Goal: Task Accomplishment & Management: Use online tool/utility

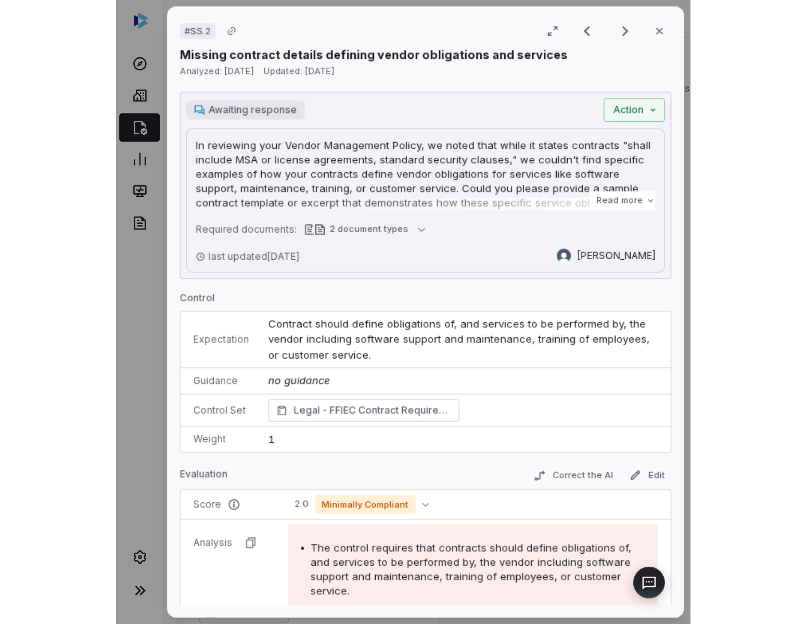
scroll to position [256, 0]
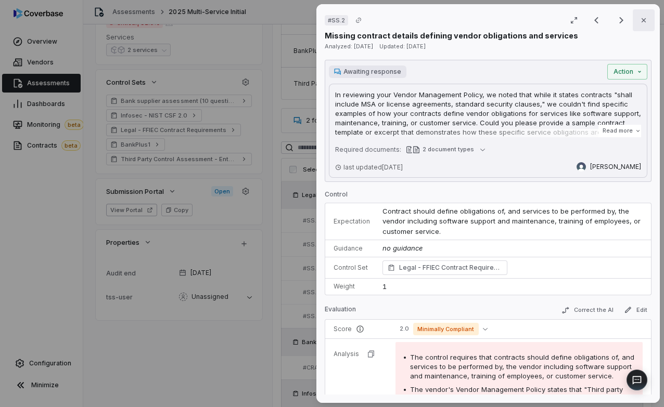
click at [375, 18] on icon "button" at bounding box center [643, 20] width 8 height 8
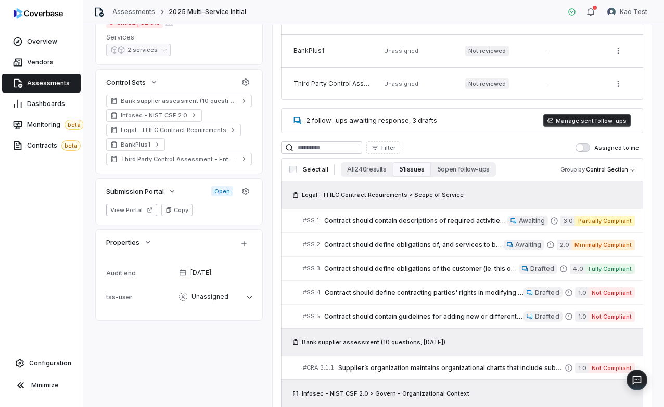
click at [45, 11] on img at bounding box center [38, 13] width 49 height 10
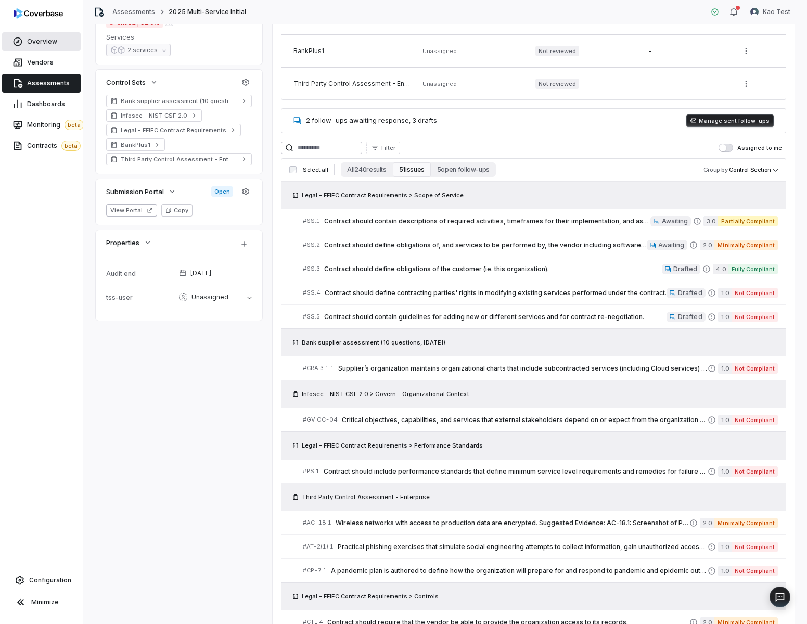
click at [31, 43] on span "Overview" at bounding box center [42, 41] width 30 height 8
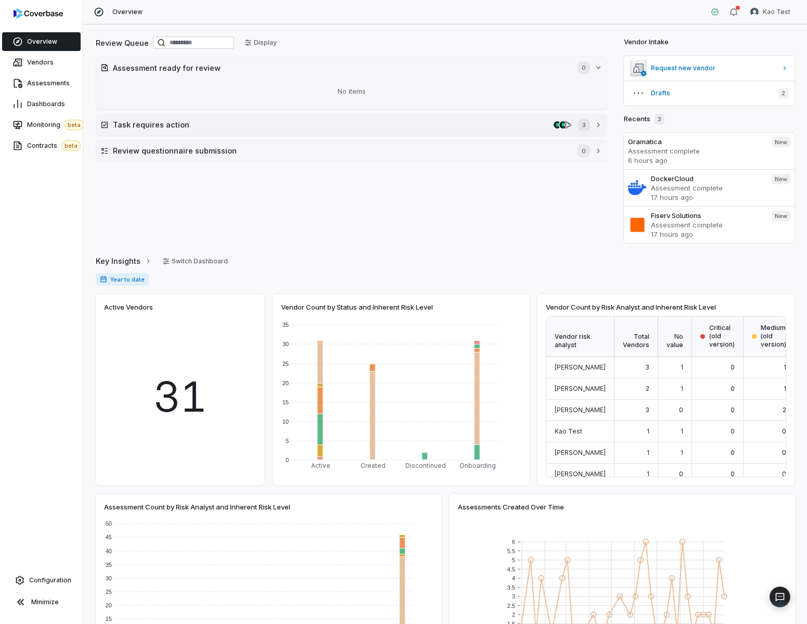
click at [283, 131] on button "Task requires action 3" at bounding box center [351, 124] width 510 height 21
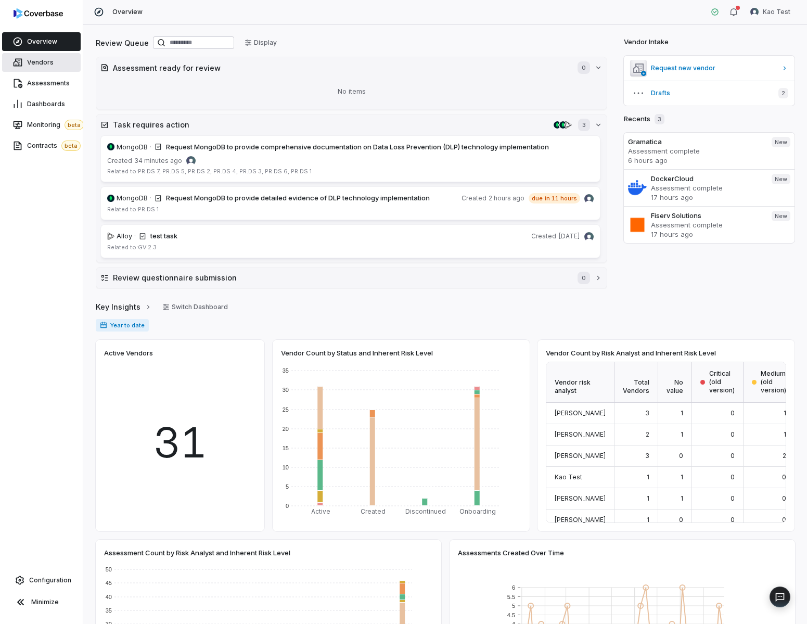
click at [48, 67] on link "Vendors" at bounding box center [41, 62] width 79 height 19
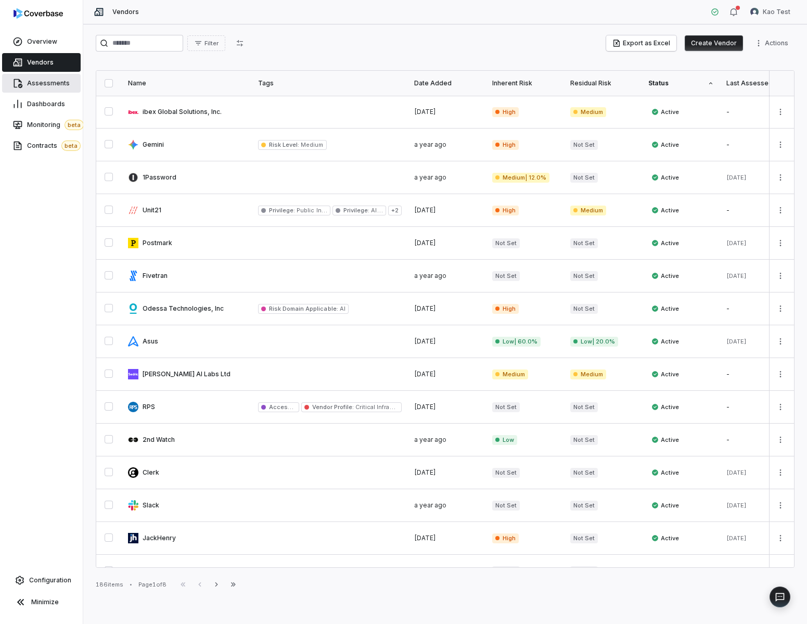
click at [50, 80] on span "Assessments" at bounding box center [48, 83] width 43 height 8
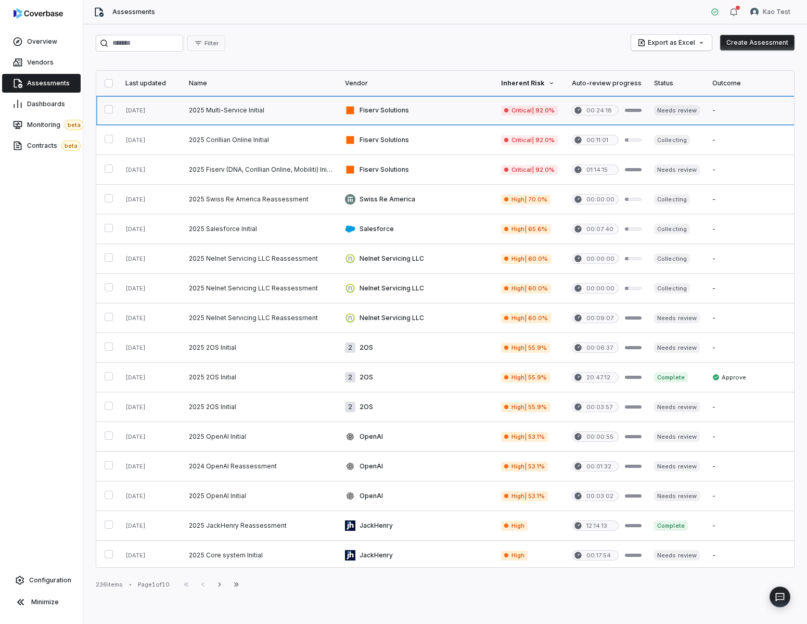
click at [375, 118] on link at bounding box center [417, 110] width 156 height 29
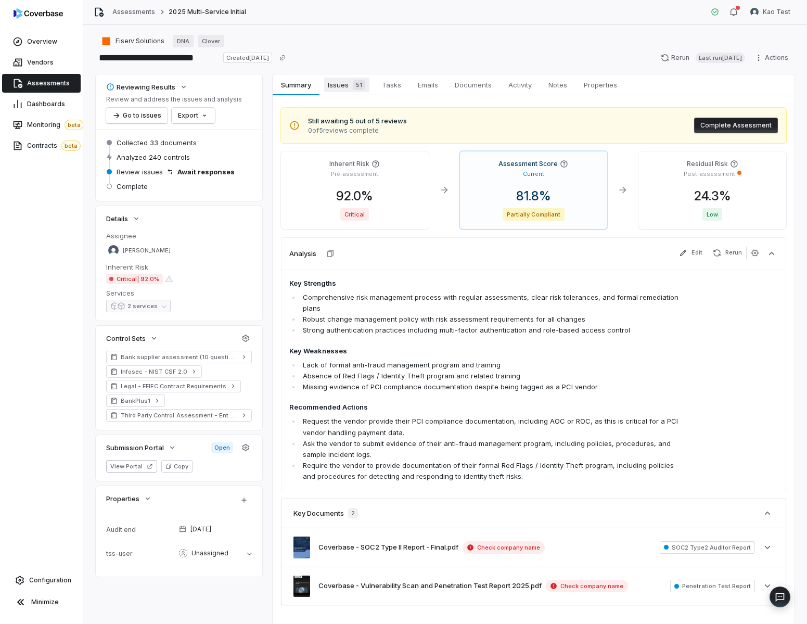
click at [345, 90] on span "Issues 51" at bounding box center [347, 85] width 46 height 15
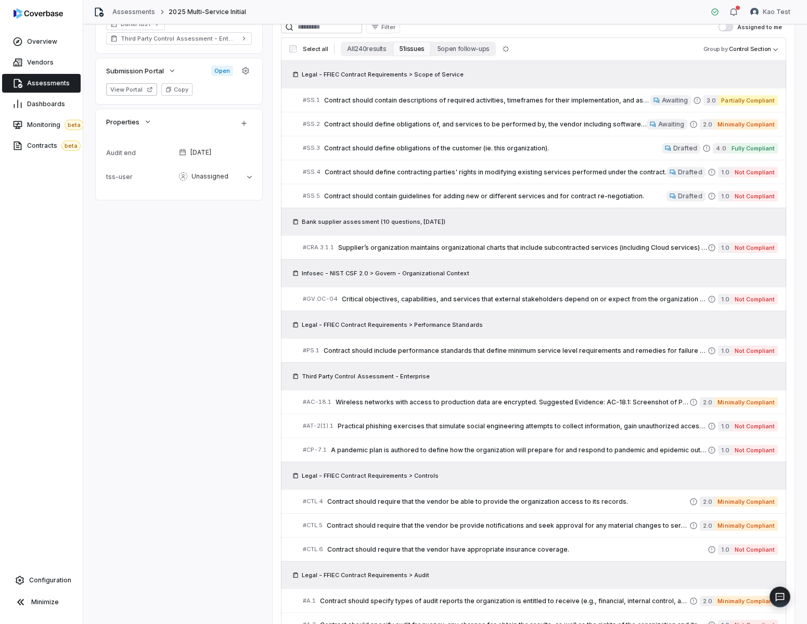
scroll to position [385, 0]
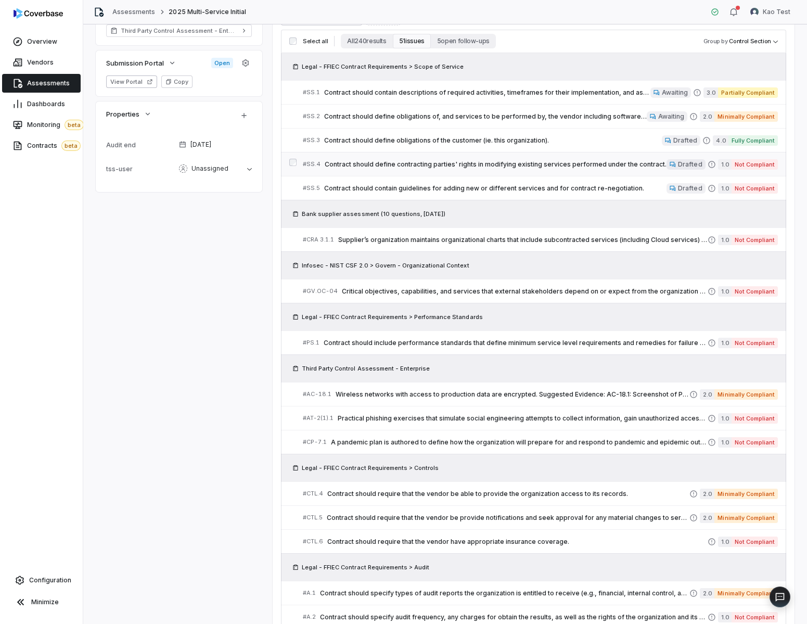
click at [375, 172] on link "# SS.4 Contract should define contracting parties' rights in modifying existing…" at bounding box center [540, 163] width 475 height 23
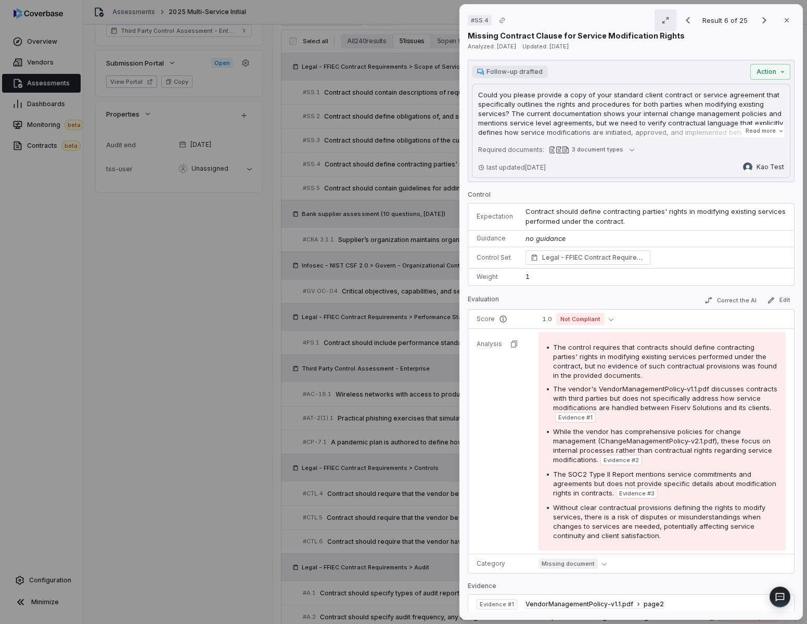
click at [375, 23] on button "button" at bounding box center [666, 20] width 22 height 22
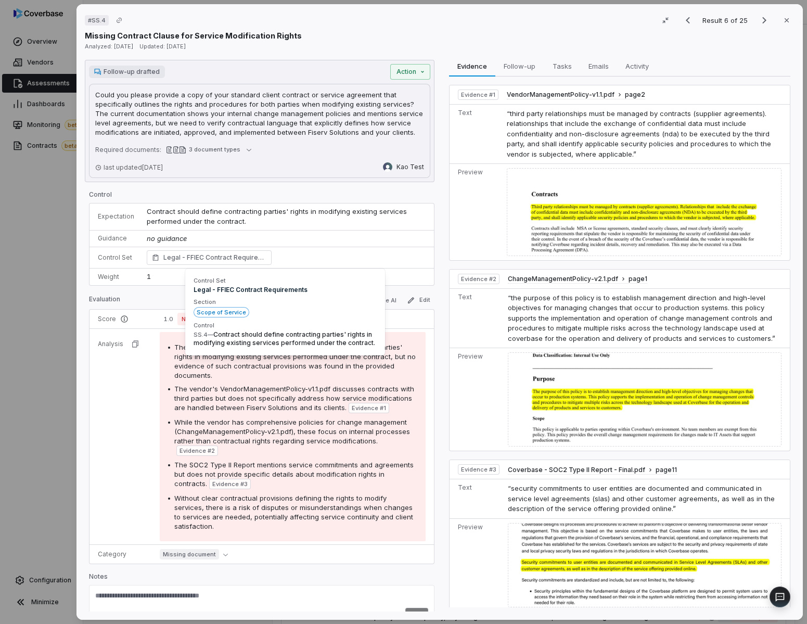
scroll to position [1, 0]
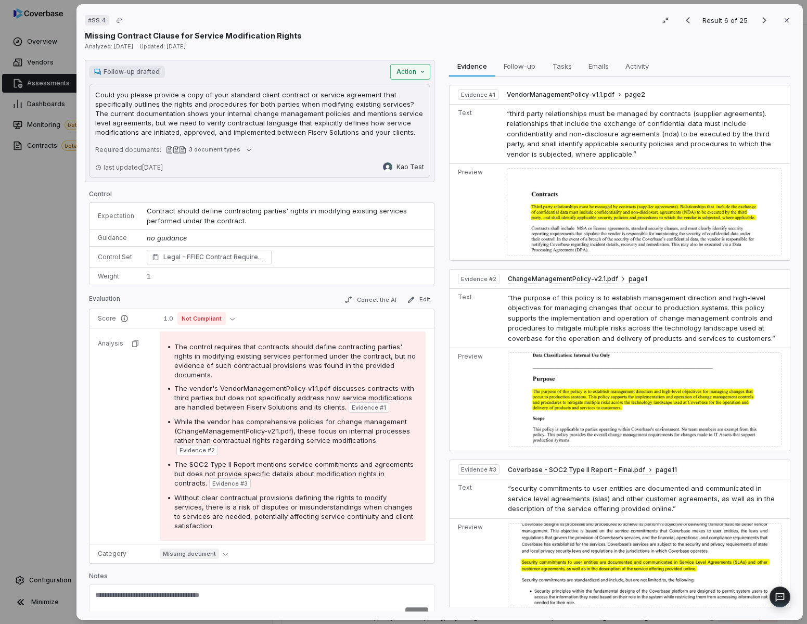
click at [375, 74] on div "# SS.4 Result 6 of 25 Close Missing Contract Clause for Service Modification Ri…" at bounding box center [403, 312] width 807 height 624
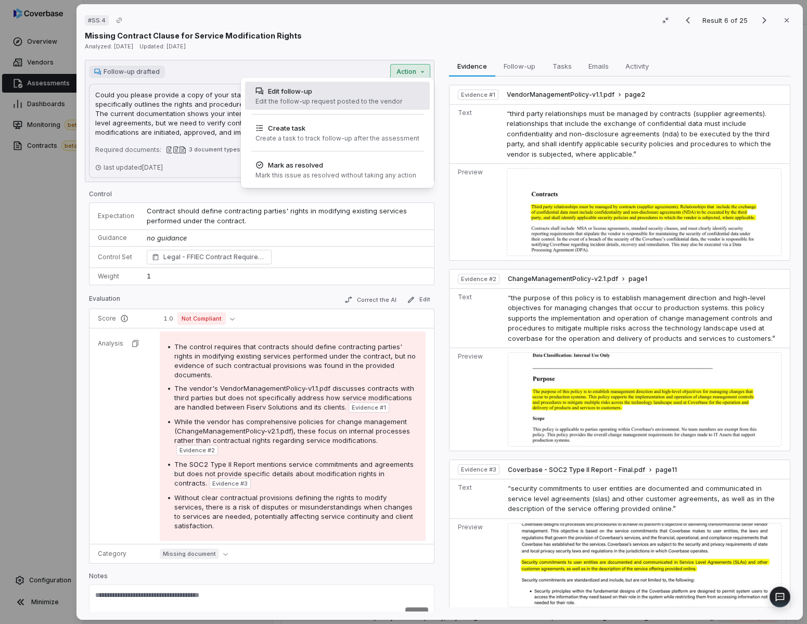
click at [375, 104] on div "Edit the follow-up request posted to the vendor" at bounding box center [328, 101] width 147 height 8
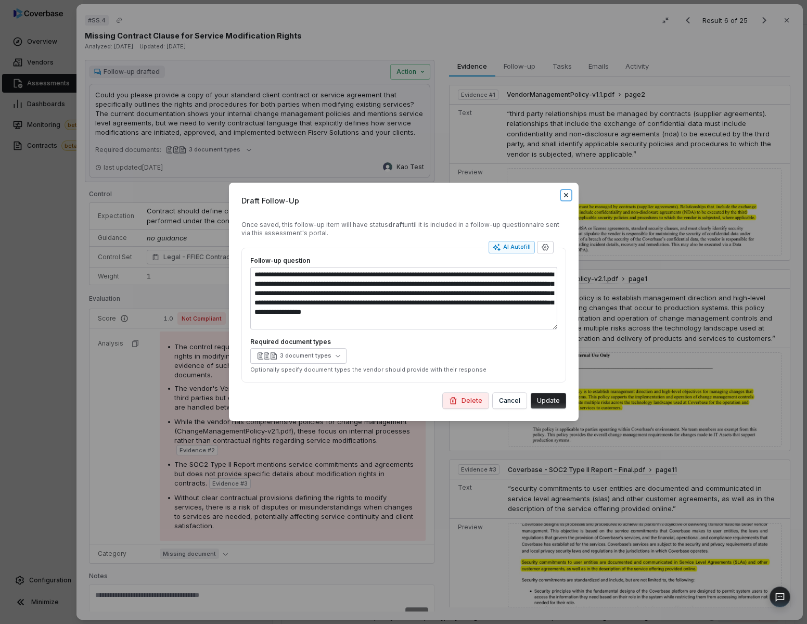
click at [375, 196] on icon "button" at bounding box center [566, 195] width 8 height 8
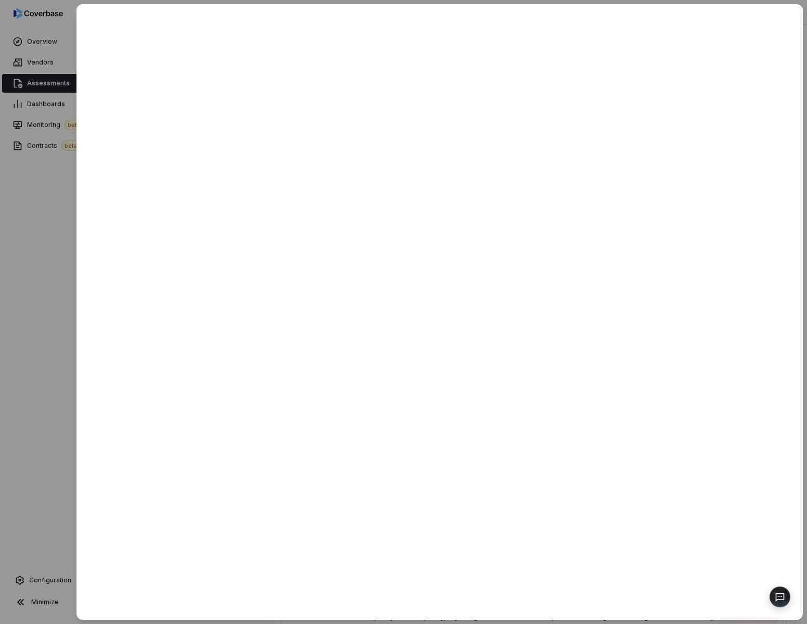
click at [61, 239] on div at bounding box center [403, 312] width 807 height 624
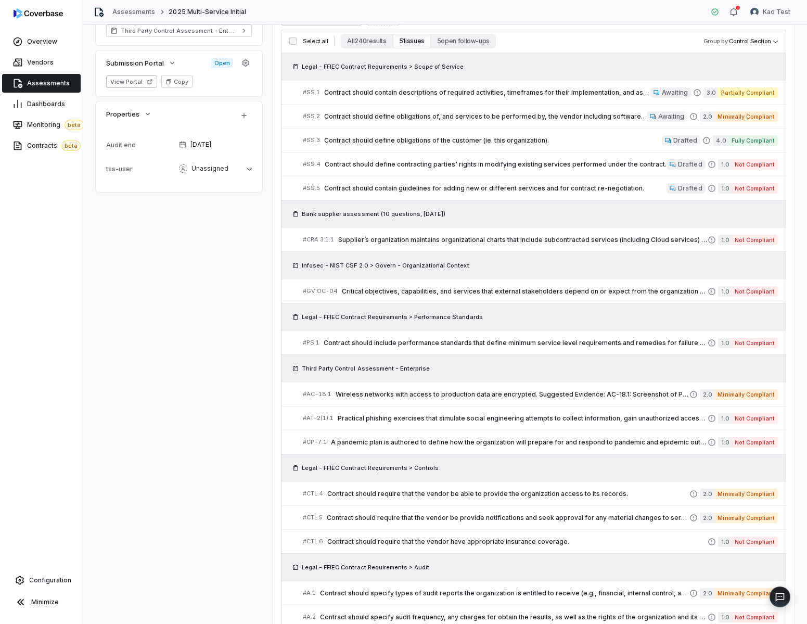
scroll to position [443, 0]
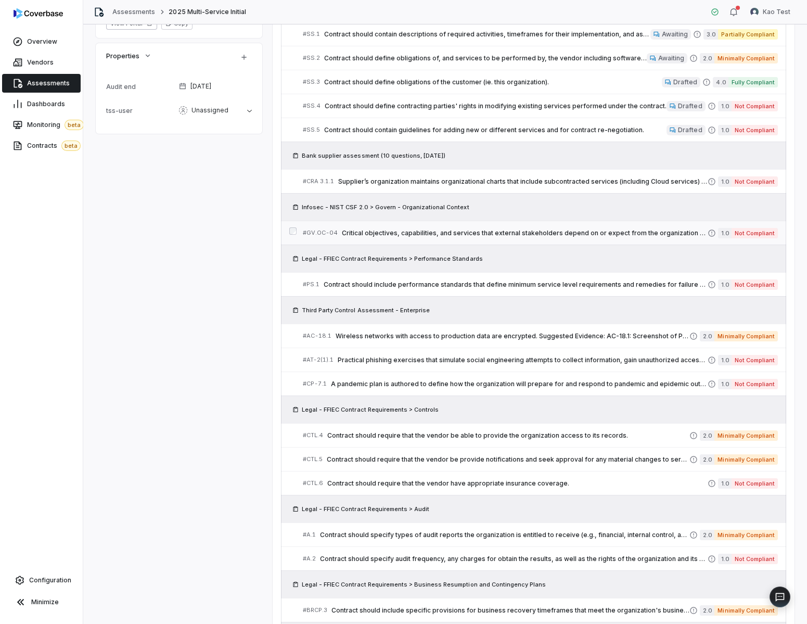
click at [375, 225] on link "# GV.OC-04 Critical objectives, capabilities, and services that external stakeh…" at bounding box center [540, 232] width 475 height 23
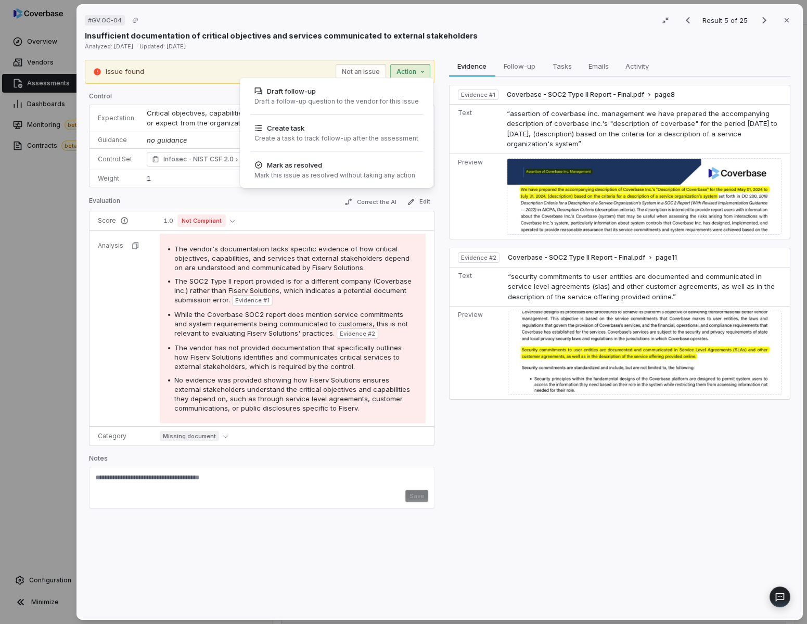
click at [375, 67] on div "# GV.OC-04 Result 5 of 25 Close Insufficient documentation of critical objectiv…" at bounding box center [403, 312] width 807 height 624
click at [375, 88] on div "Draft follow-up" at bounding box center [336, 91] width 164 height 10
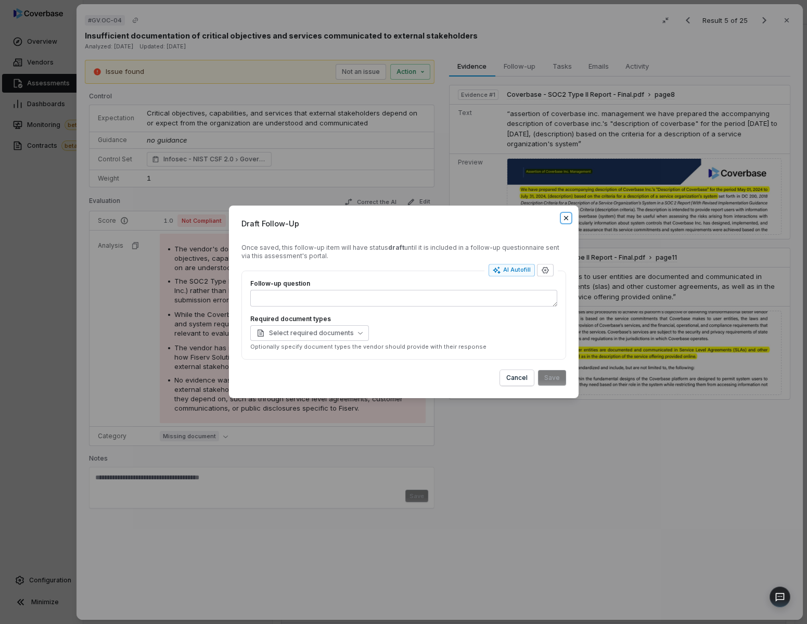
click at [375, 220] on icon "button" at bounding box center [566, 218] width 8 height 8
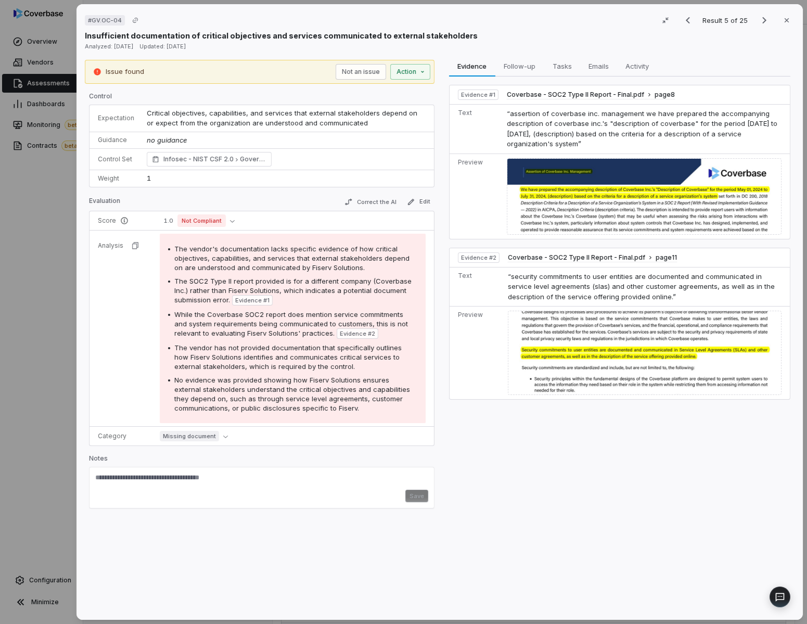
click at [375, 198] on img at bounding box center [644, 196] width 275 height 76
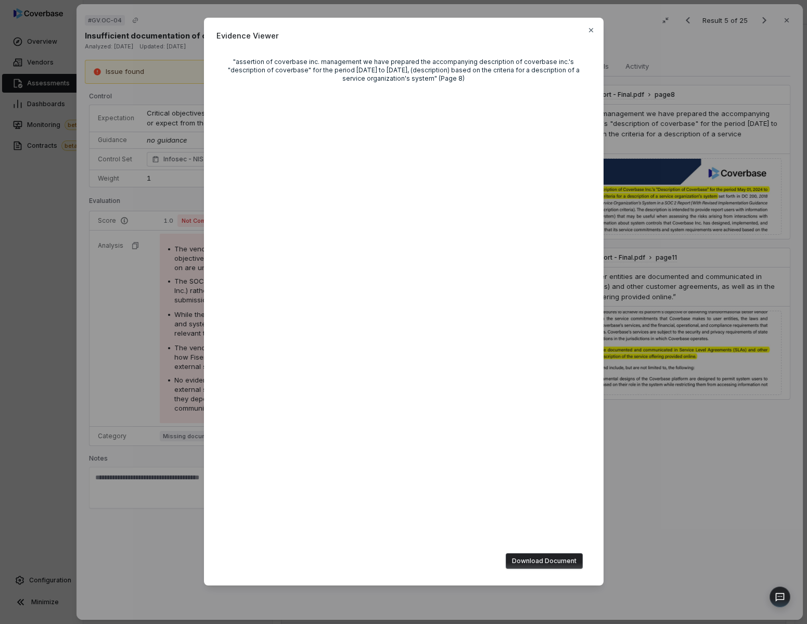
click at [375, 23] on div "Evidence Viewer "assertion of coverbase inc. management we have prepared the ac…" at bounding box center [404, 301] width 400 height 567
click at [375, 26] on icon "button" at bounding box center [591, 30] width 8 height 8
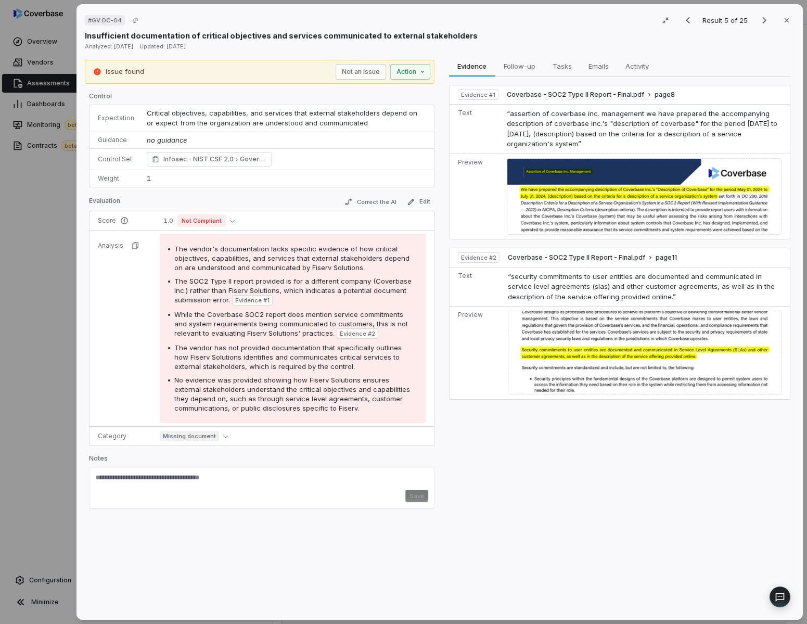
click at [375, 200] on img at bounding box center [644, 196] width 275 height 76
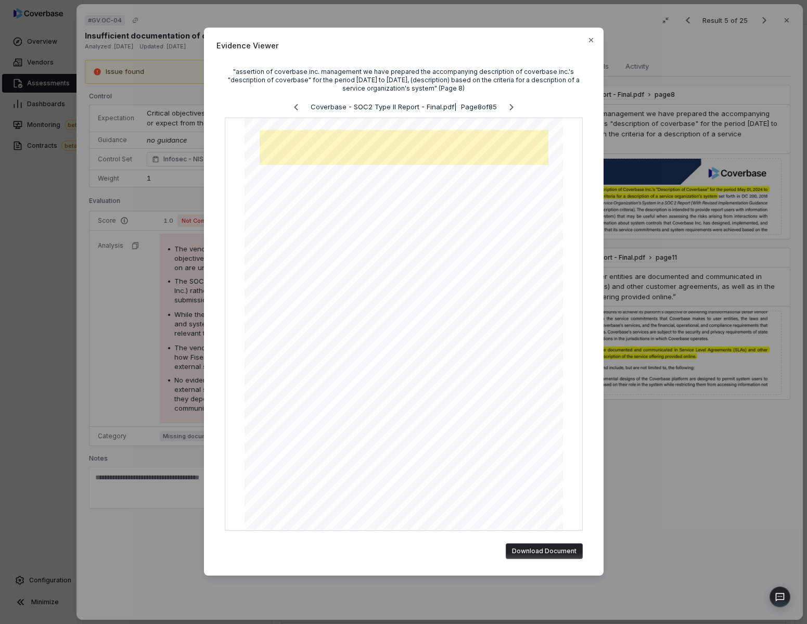
click at [375, 44] on div "Evidence Viewer "assertion of coverbase inc. management we have prepared the ac…" at bounding box center [404, 302] width 400 height 548
click at [375, 41] on icon "button" at bounding box center [590, 40] width 4 height 4
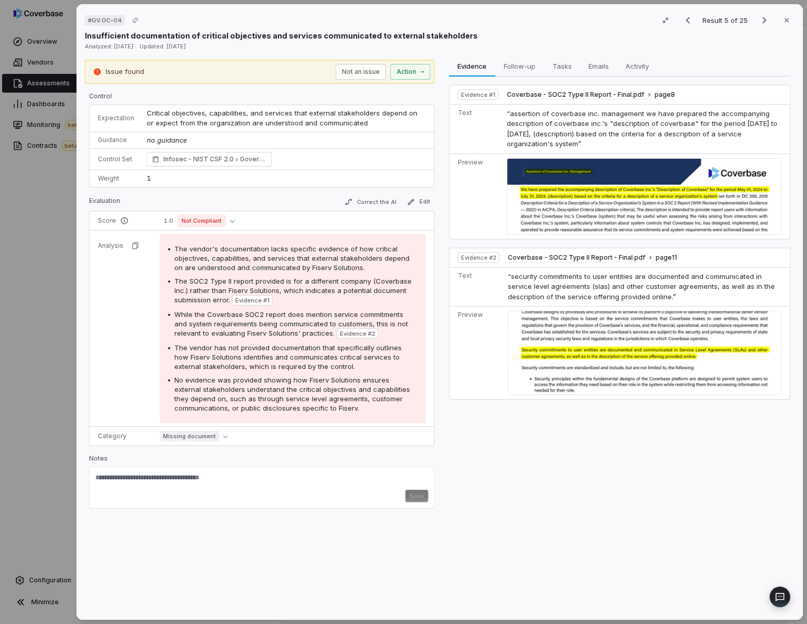
scroll to position [443, 0]
click at [170, 24] on div "# GV.OC-04 Result 5 of 25 Close" at bounding box center [440, 20] width 710 height 16
click at [375, 21] on icon "Next result" at bounding box center [764, 20] width 4 height 7
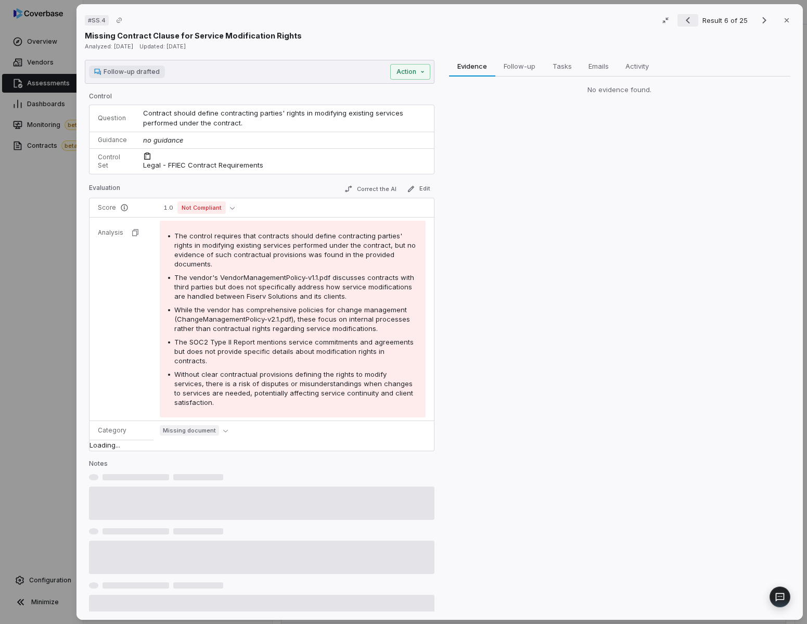
click at [375, 19] on icon "Previous result" at bounding box center [688, 20] width 12 height 12
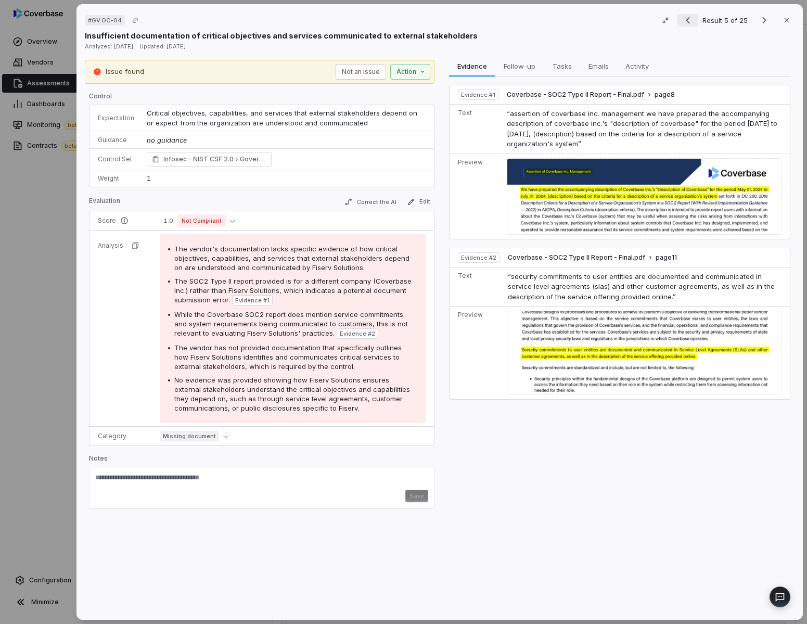
click at [375, 19] on icon "Previous result" at bounding box center [688, 20] width 12 height 12
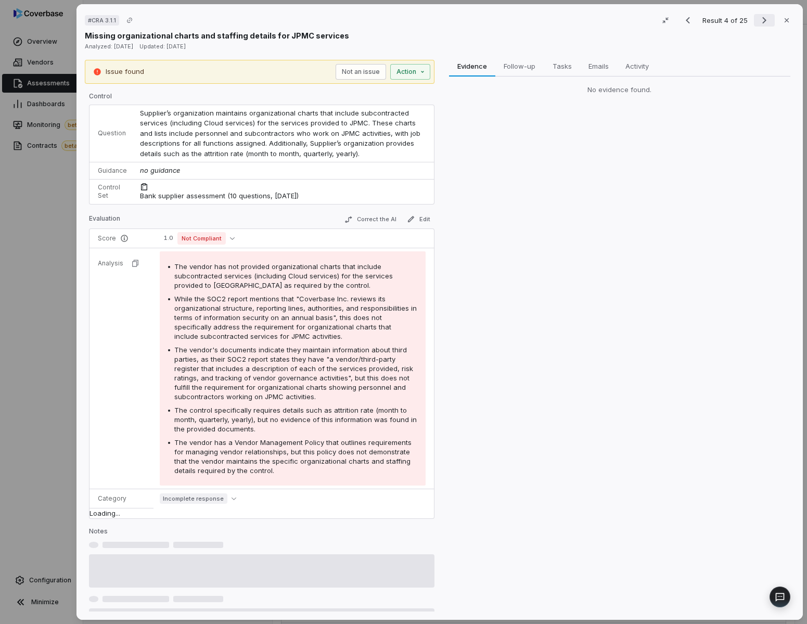
click at [375, 25] on icon "Next result" at bounding box center [764, 20] width 12 height 12
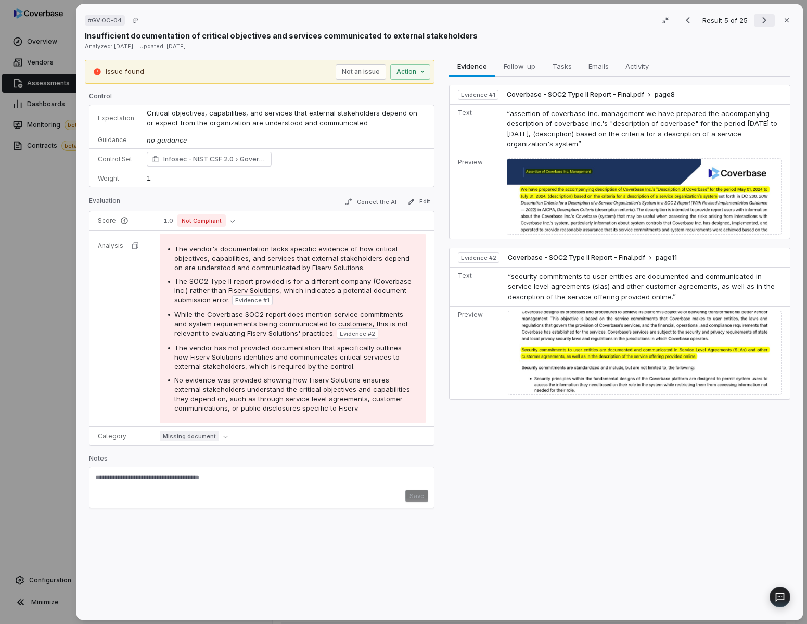
click at [375, 25] on icon "Next result" at bounding box center [764, 20] width 12 height 12
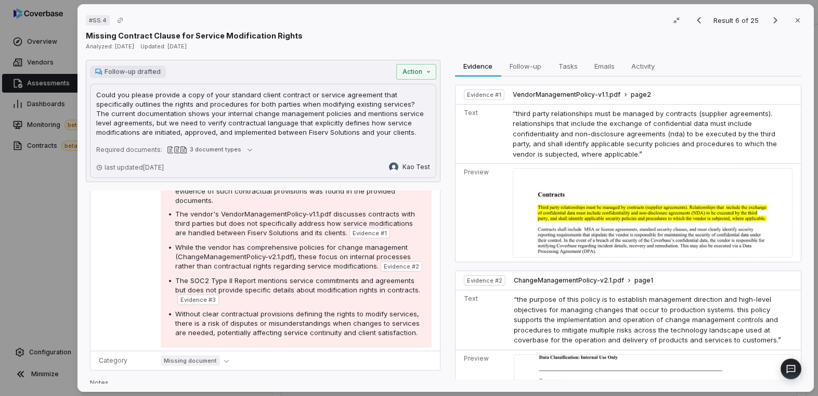
scroll to position [219, 0]
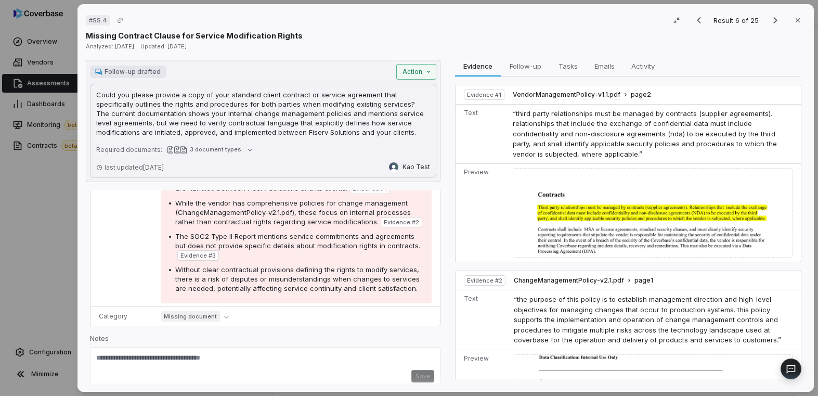
click at [375, 78] on div "Follow-up drafted Action Could you please provide a copy of your standard clien…" at bounding box center [263, 121] width 355 height 122
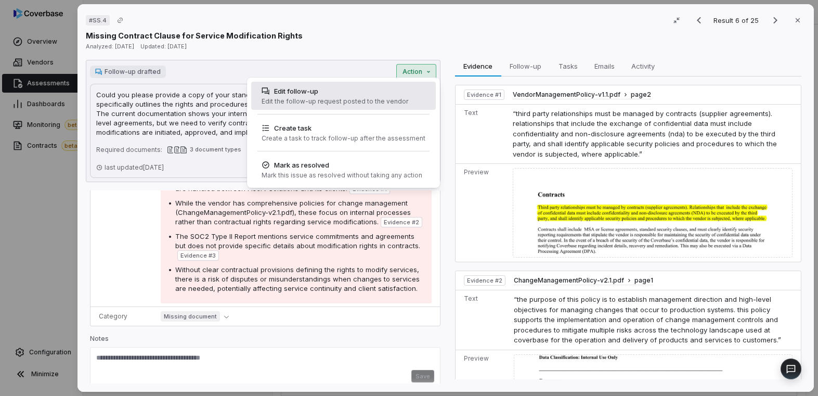
click at [375, 86] on div "Edit follow-up Edit the follow-up request posted to the vendor" at bounding box center [343, 96] width 185 height 28
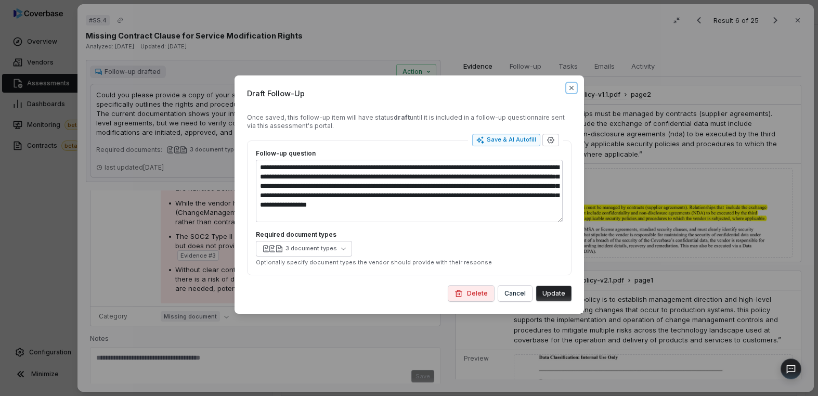
drag, startPoint x: 571, startPoint y: 85, endPoint x: 354, endPoint y: 187, distance: 240.0
click at [354, 187] on div "**********" at bounding box center [410, 194] width 350 height 238
click at [375, 89] on icon "button" at bounding box center [572, 88] width 8 height 8
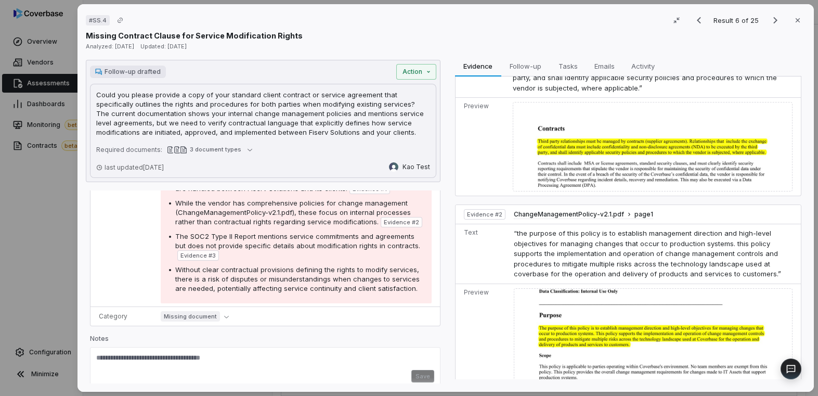
scroll to position [0, 0]
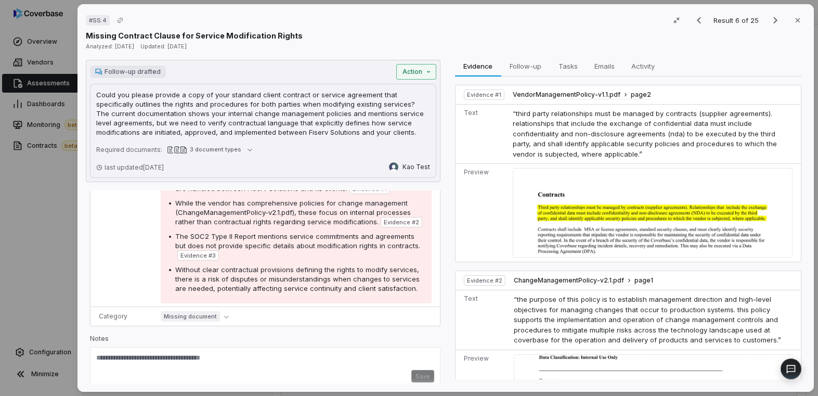
click at [375, 70] on div "# SS.4 Result 6 of 25 Close Missing Contract Clause for Service Modification Ri…" at bounding box center [409, 198] width 818 height 396
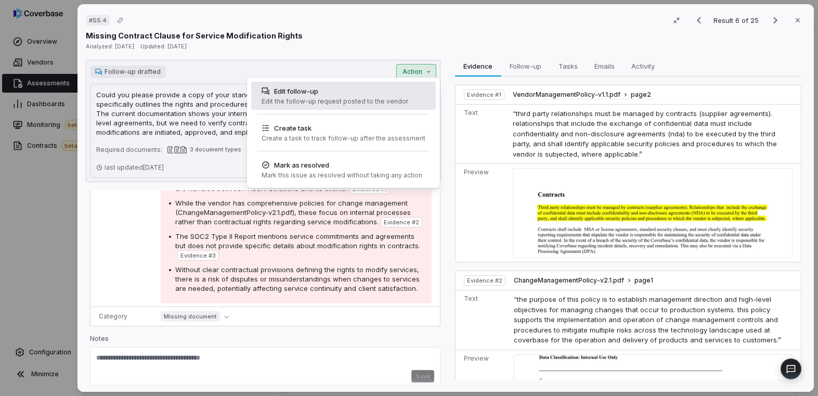
click at [375, 91] on div "Edit follow-up" at bounding box center [335, 91] width 147 height 10
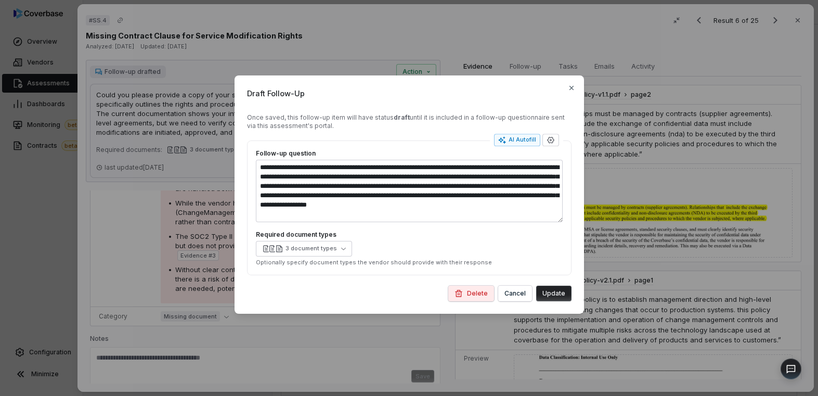
click at [375, 86] on div "**********" at bounding box center [410, 194] width 350 height 238
click at [375, 86] on icon "button" at bounding box center [572, 88] width 8 height 8
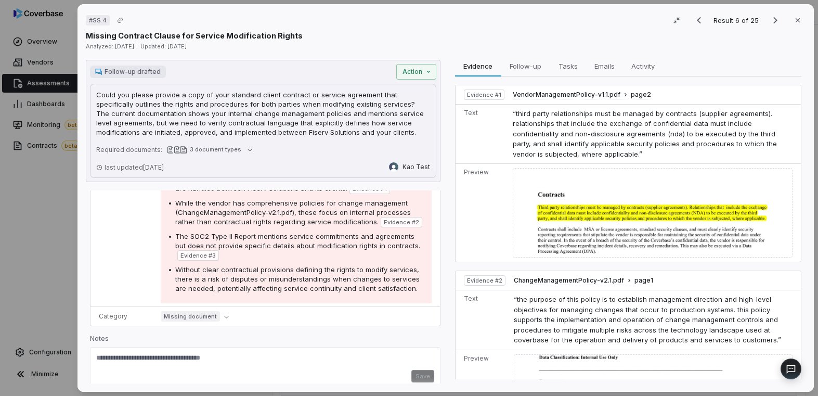
click at [290, 111] on p "Could you please provide a copy of your standard client contract or service agr…" at bounding box center [263, 113] width 334 height 47
click at [42, 151] on div "# SS.4 Result 6 of 25 Close Missing Contract Clause for Service Modification Ri…" at bounding box center [409, 198] width 818 height 396
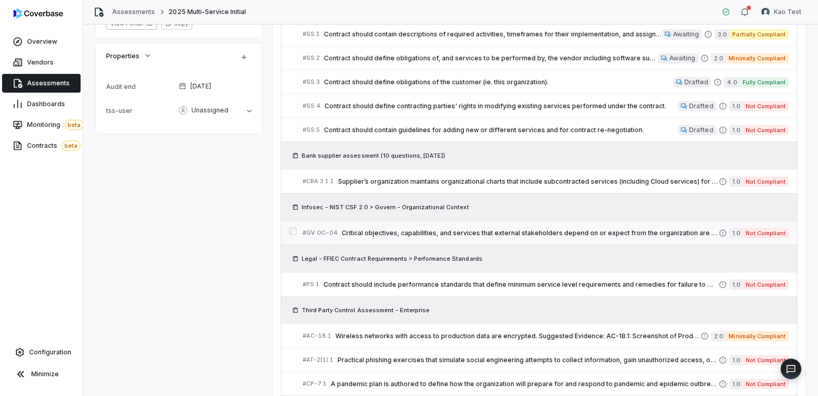
click at [375, 241] on link "# GV.OC-04 Critical objectives, capabilities, and services that external stakeh…" at bounding box center [546, 232] width 487 height 23
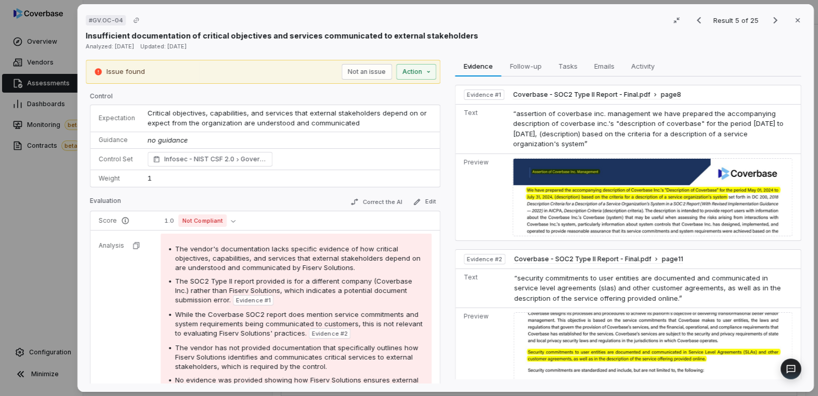
click at [39, 189] on div "# GV.OC-04 Result 5 of 25 Close Insufficient documentation of critical objectiv…" at bounding box center [409, 198] width 818 height 396
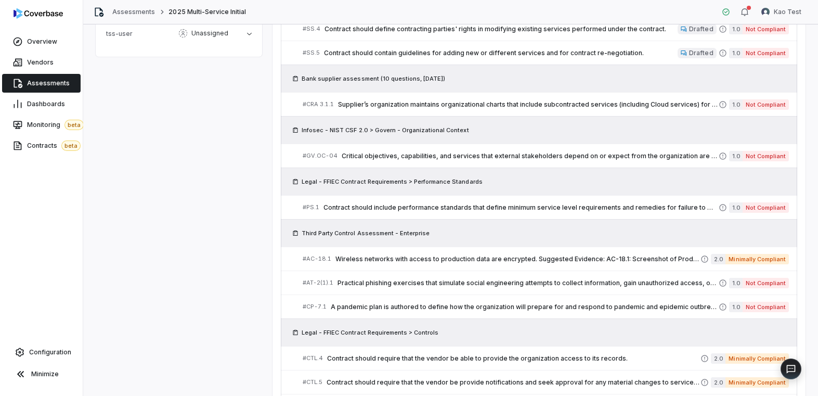
scroll to position [644, 0]
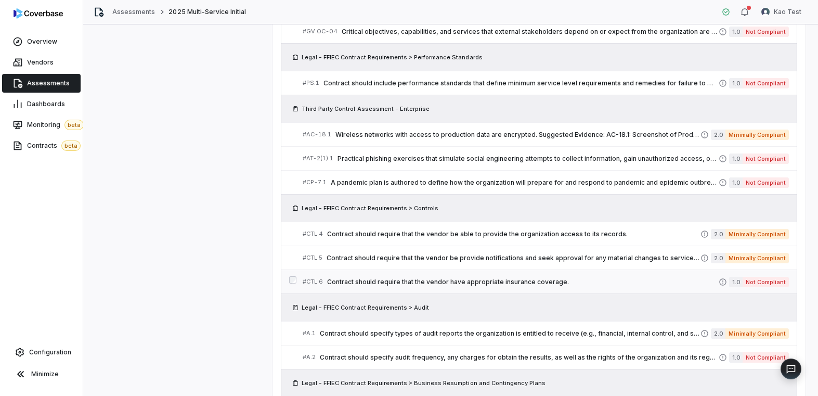
click at [375, 285] on span "Contract should require that the vendor have appropriate insurance coverage." at bounding box center [523, 282] width 392 height 8
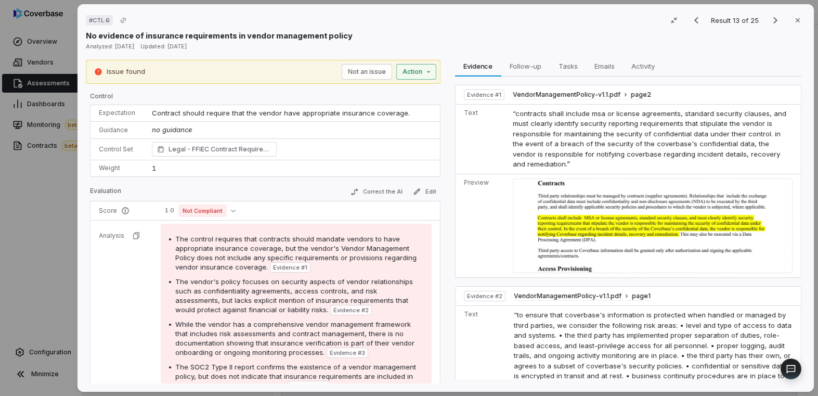
click at [375, 70] on div "# CTL.6 Result 13 of 25 Close No evidence of insurance requirements in vendor m…" at bounding box center [409, 198] width 818 height 396
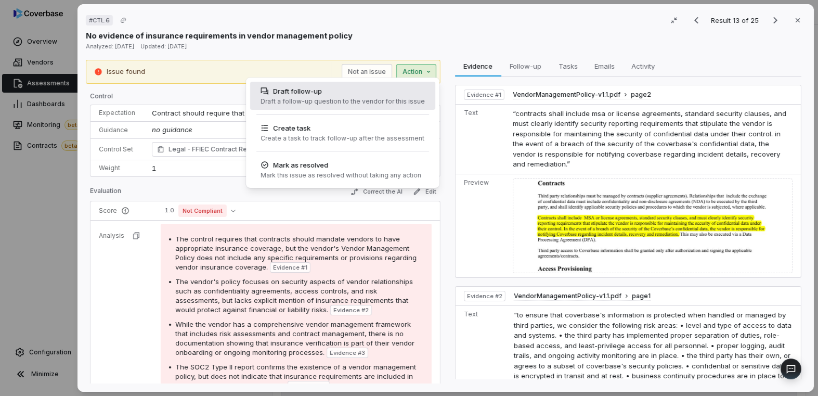
click at [375, 96] on div "Draft follow-up" at bounding box center [343, 91] width 164 height 10
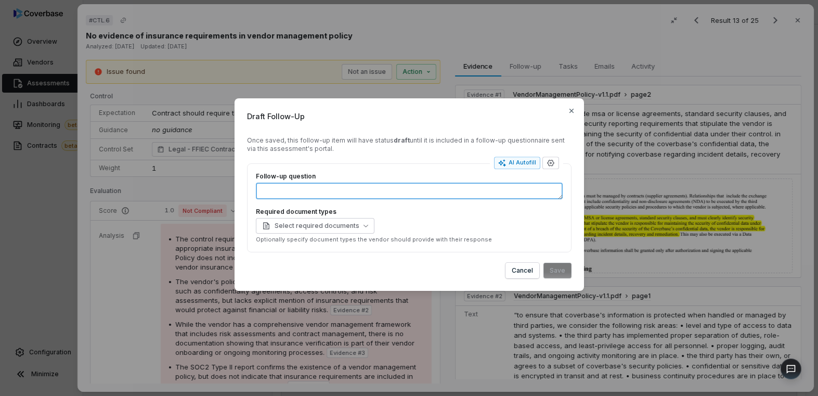
click at [367, 187] on textarea "Follow-up question" at bounding box center [409, 191] width 307 height 17
type textarea "*"
type textarea "**"
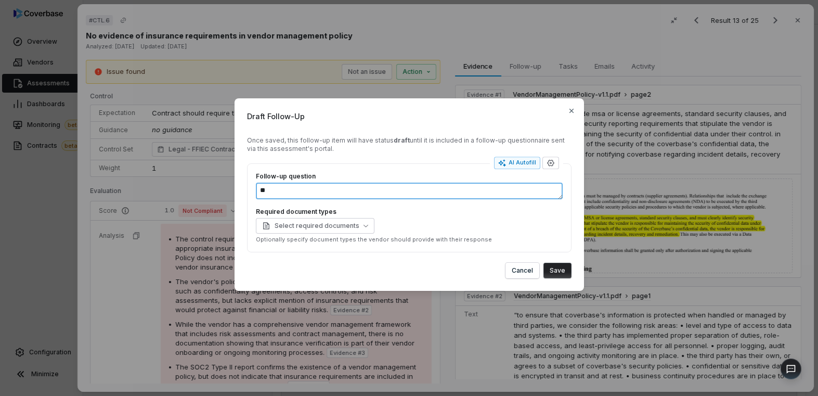
type textarea "*"
type textarea "***"
type textarea "*"
type textarea "**"
type textarea "*"
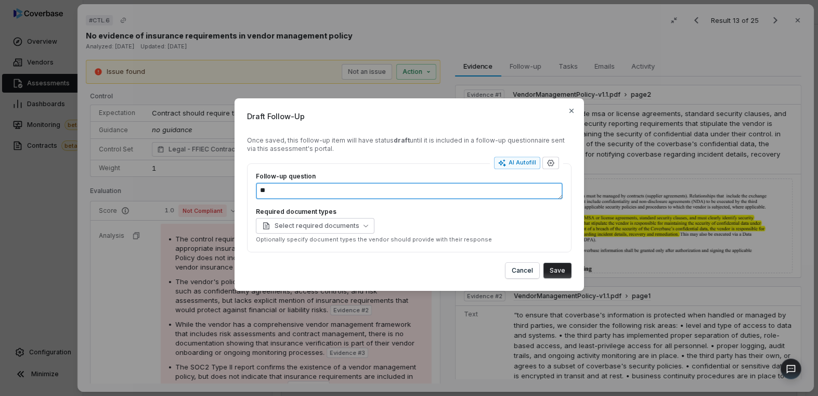
type textarea "*"
type textarea "**"
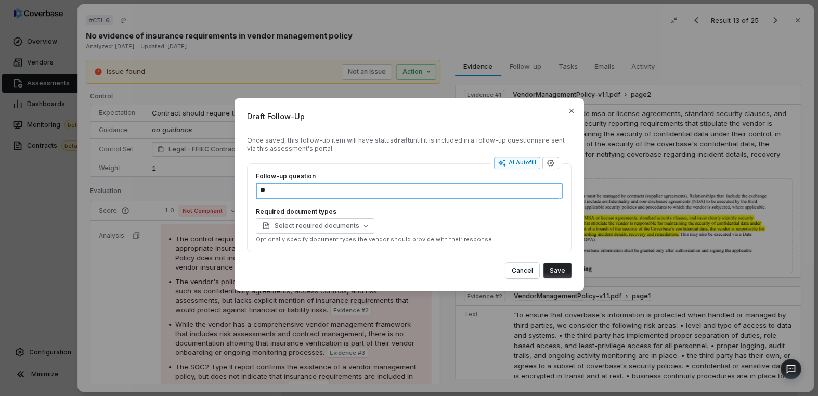
type textarea "*"
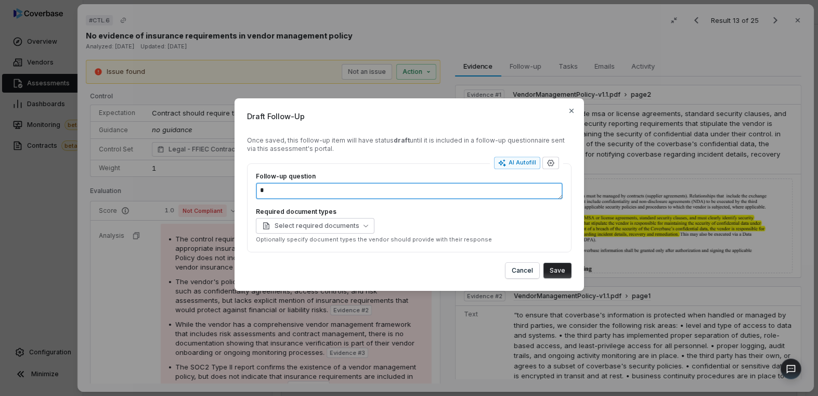
type textarea "**"
type textarea "*"
type textarea "***"
type textarea "*"
type textarea "*****"
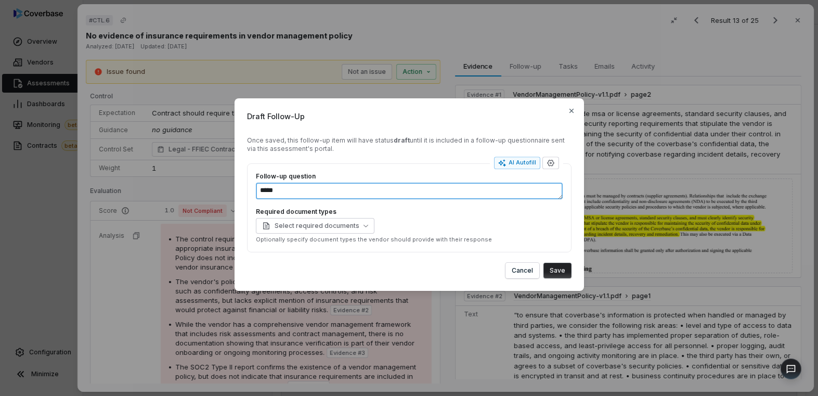
type textarea "*"
type textarea "******"
type textarea "*"
type textarea "*****"
type textarea "*"
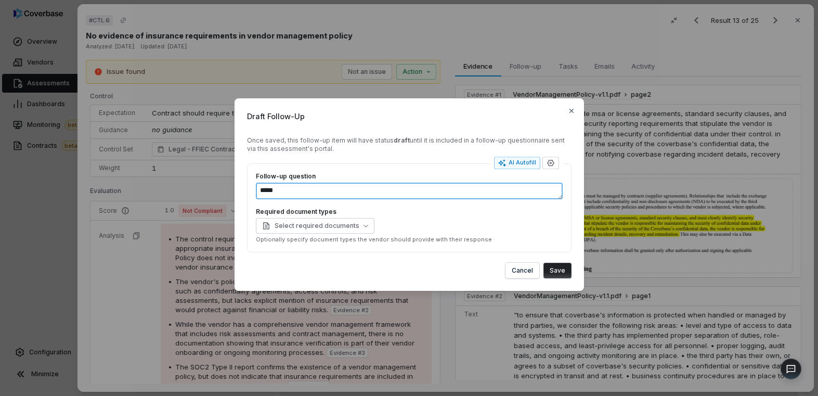
type textarea "****"
type textarea "*"
type textarea "***"
type textarea "*"
type textarea "**"
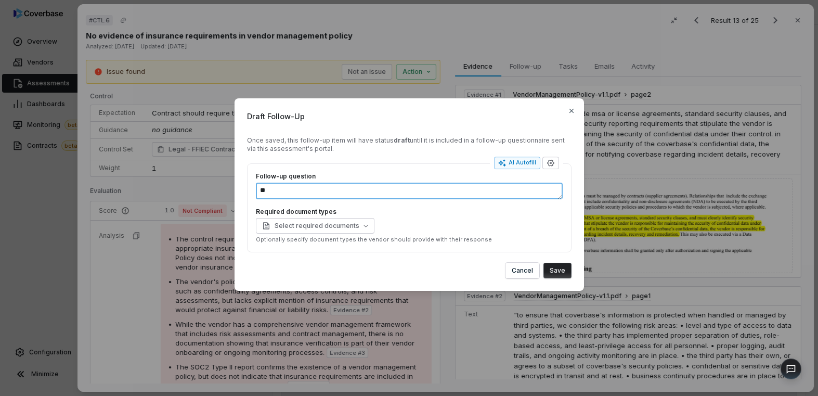
type textarea "*"
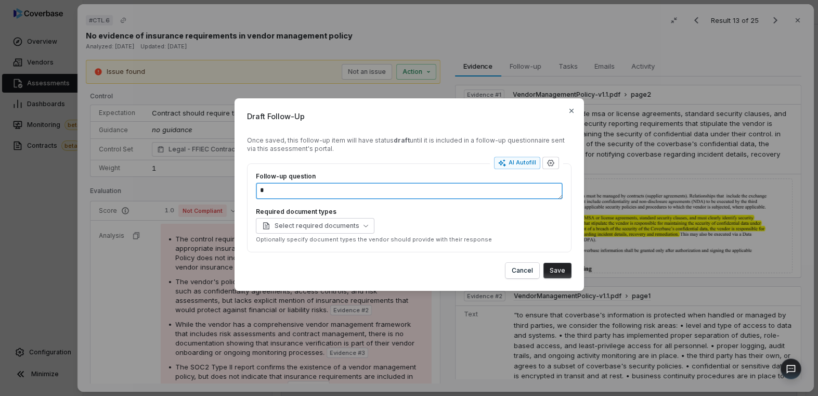
type textarea "**"
type textarea "*"
type textarea "***"
type textarea "*"
type textarea "*****"
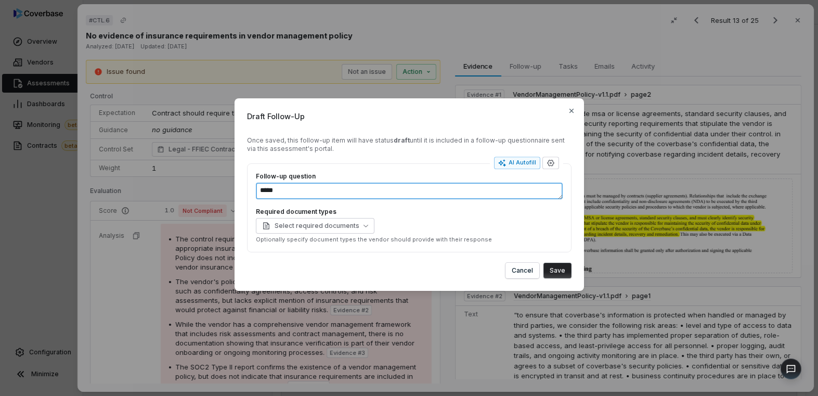
type textarea "*"
type textarea "******"
type textarea "*"
type textarea "*******"
click at [348, 227] on span "Select required documents" at bounding box center [310, 226] width 97 height 8
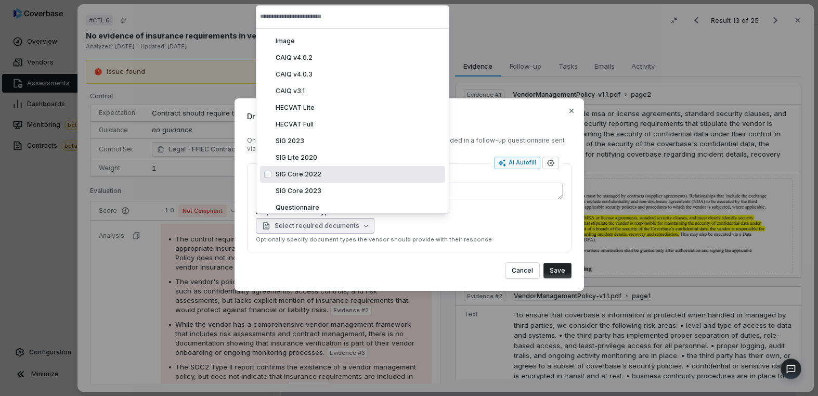
click at [337, 167] on div "SIG Core 2022 sig_core_2022" at bounding box center [352, 174] width 185 height 17
type textarea "*"
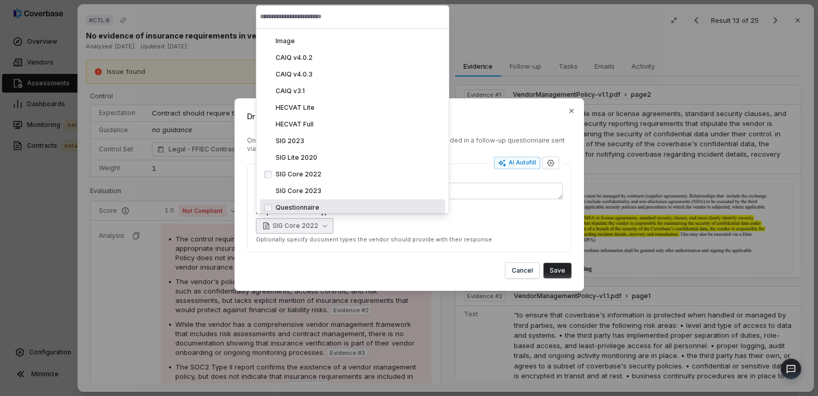
click at [375, 254] on form "Once saved, this follow-up item will have status draft until it is included in …" at bounding box center [409, 207] width 325 height 142
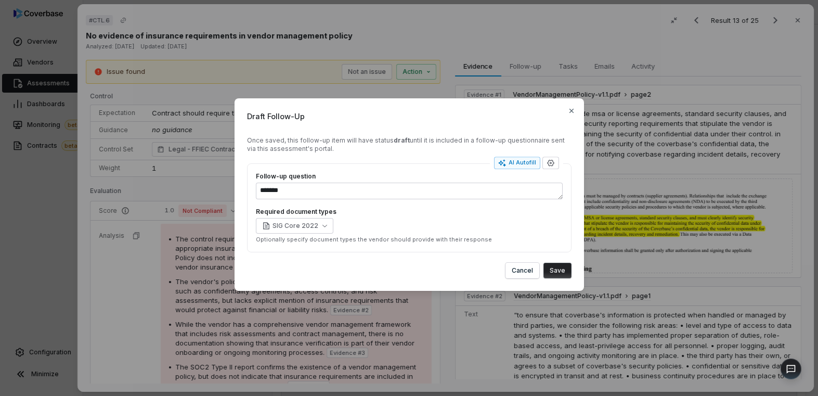
click at [375, 272] on button "Save" at bounding box center [558, 271] width 28 height 16
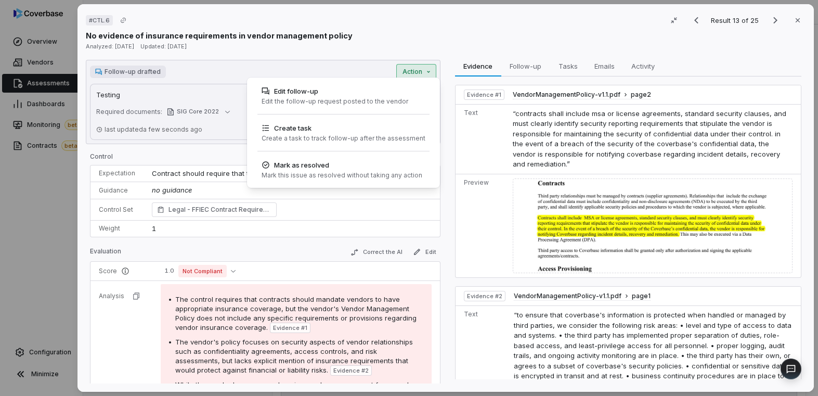
click at [375, 69] on div "# CTL.6 Result 13 of 25 Close No evidence of insurance requirements in vendor m…" at bounding box center [409, 198] width 818 height 396
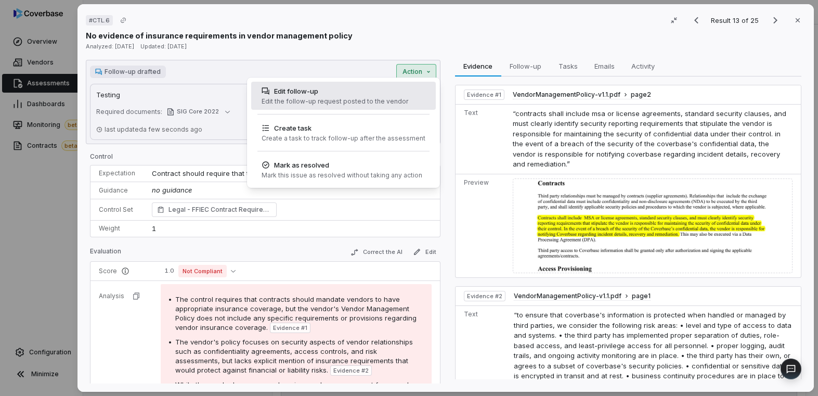
click at [375, 94] on div "Edit follow-up" at bounding box center [335, 91] width 147 height 10
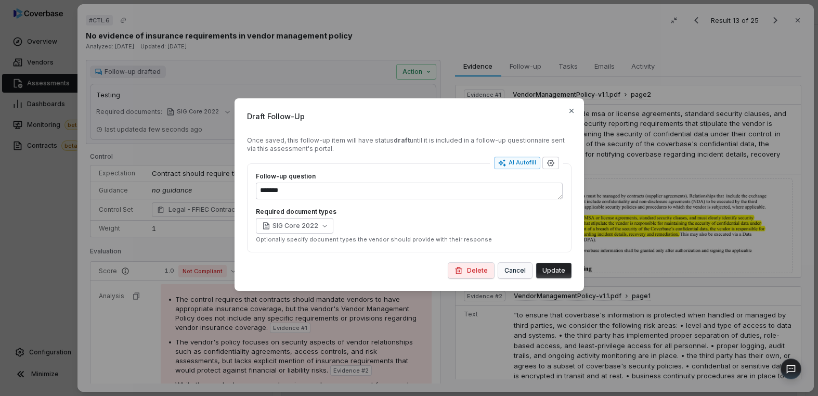
click at [375, 268] on button "Cancel" at bounding box center [515, 271] width 34 height 16
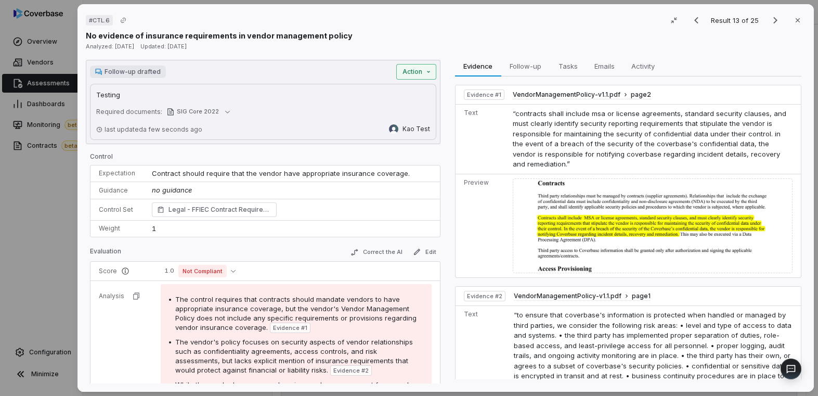
click at [375, 70] on div "# CTL.6 Result 13 of 25 Close No evidence of insurance requirements in vendor m…" at bounding box center [409, 198] width 818 height 396
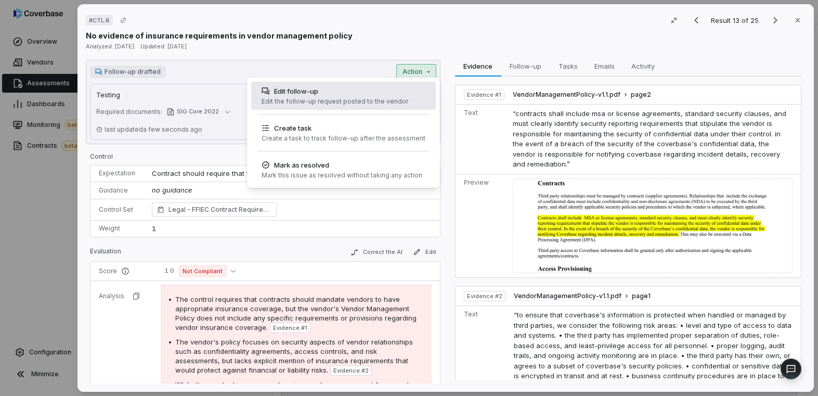
click at [375, 86] on div "Edit follow-up Edit the follow-up request posted to the vendor" at bounding box center [343, 96] width 185 height 28
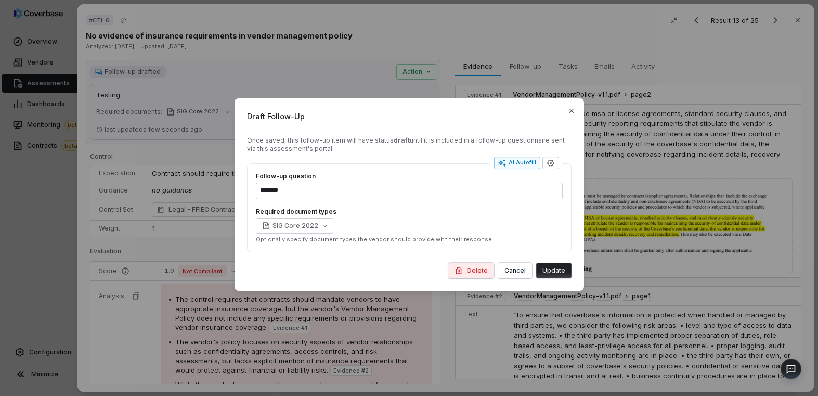
click at [375, 136] on div "Draft Follow-Up Once saved, this follow-up item will have status draft until it…" at bounding box center [409, 198] width 818 height 233
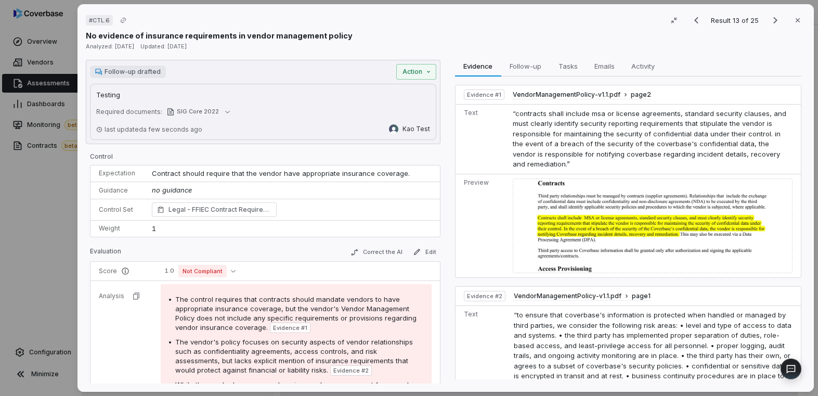
click at [287, 111] on div "Required documents: SIG Core 2022" at bounding box center [263, 112] width 334 height 12
click at [375, 68] on div "# CTL.6 Result 13 of 25 Close No evidence of insurance requirements in vendor m…" at bounding box center [409, 198] width 818 height 396
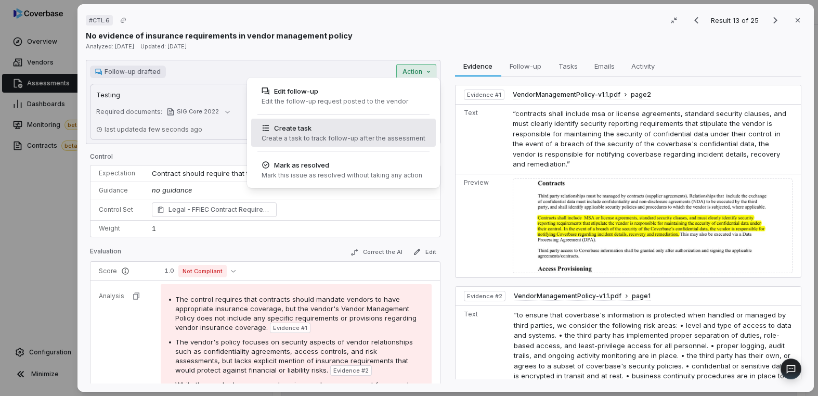
click at [375, 122] on div "Create task Create a task to track follow-up after the assessment" at bounding box center [344, 133] width 172 height 28
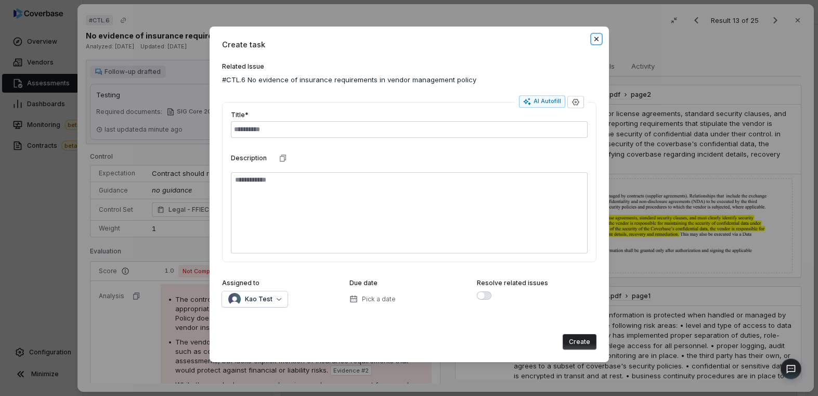
click at [375, 40] on icon "button" at bounding box center [597, 39] width 8 height 8
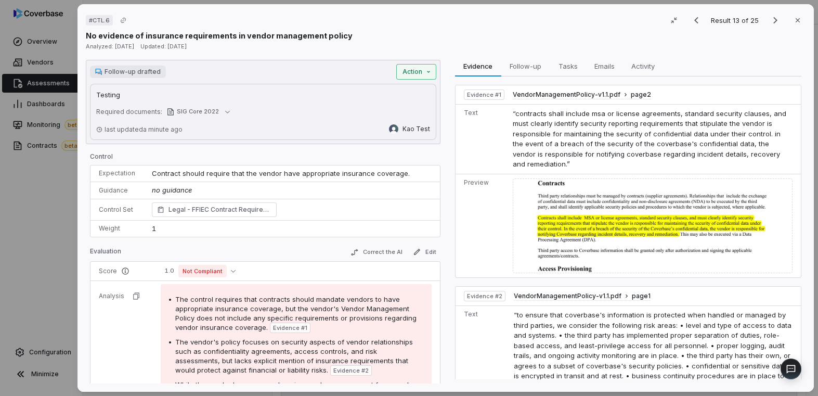
click at [375, 71] on div "# CTL.6 Result 13 of 25 Close No evidence of insurance requirements in vendor m…" at bounding box center [409, 198] width 818 height 396
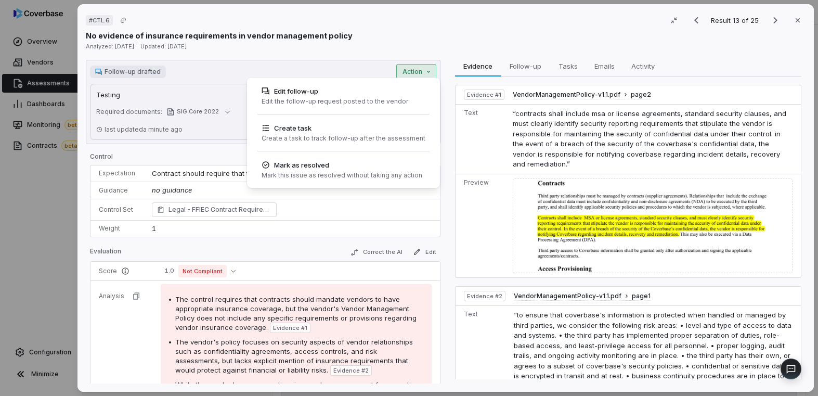
click at [292, 48] on div "# CTL.6 Result 13 of 25 Close No evidence of insurance requirements in vendor m…" at bounding box center [409, 198] width 818 height 396
click at [375, 67] on div "# CTL.6 Result 13 of 25 Close No evidence of insurance requirements in vendor m…" at bounding box center [409, 198] width 818 height 396
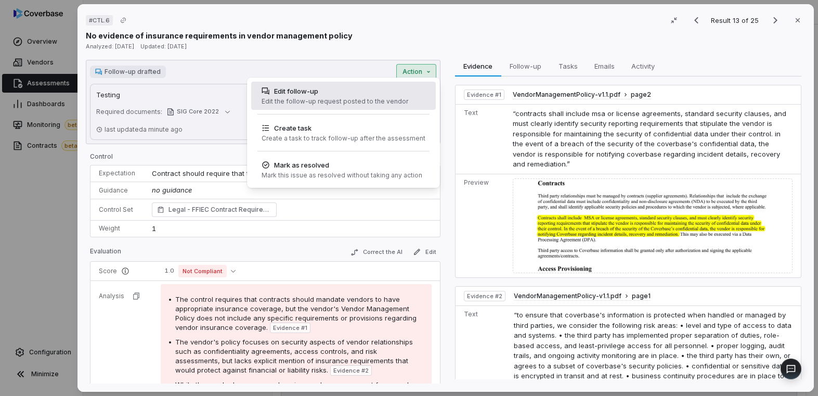
click at [375, 106] on div "Edit follow-up Edit the follow-up request posted to the vendor" at bounding box center [335, 96] width 155 height 28
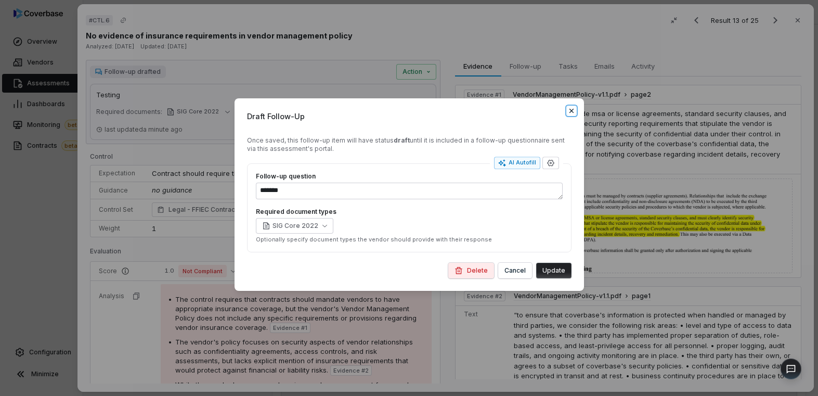
click at [375, 111] on icon "button" at bounding box center [572, 111] width 8 height 8
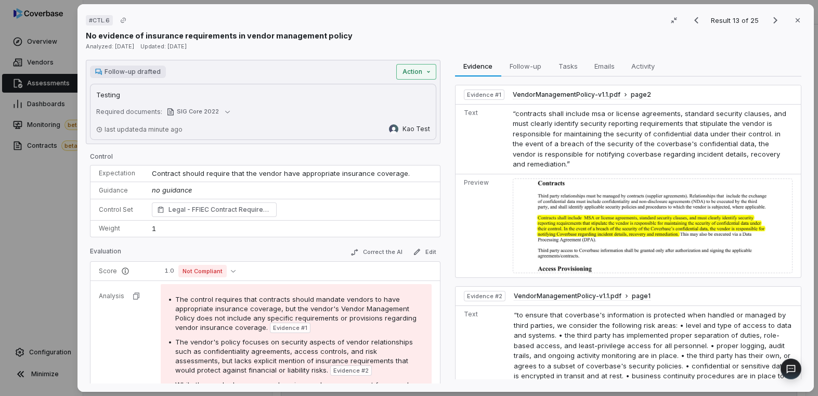
click at [375, 71] on div "# CTL.6 Result 13 of 25 Close No evidence of insurance requirements in vendor m…" at bounding box center [409, 198] width 818 height 396
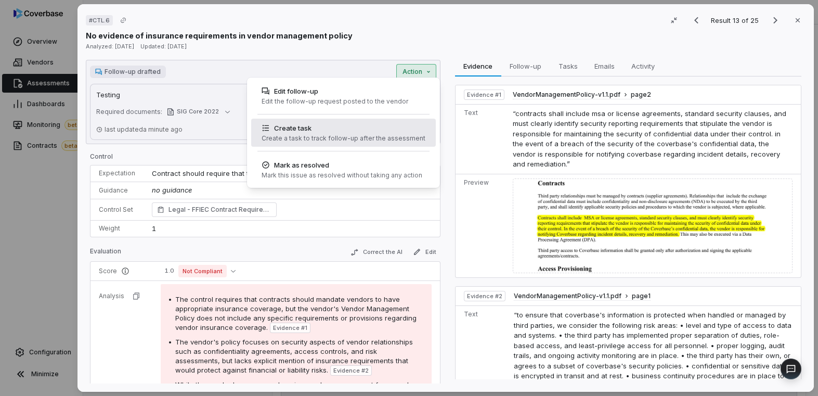
click at [375, 128] on div "Create task" at bounding box center [344, 128] width 164 height 10
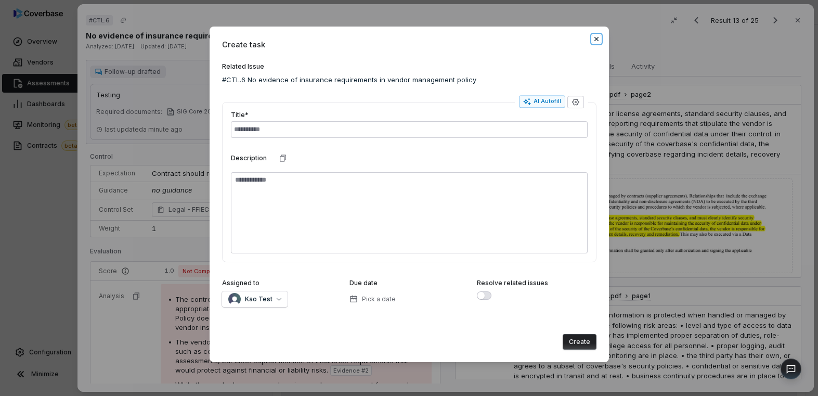
click at [375, 40] on icon "button" at bounding box center [596, 39] width 4 height 4
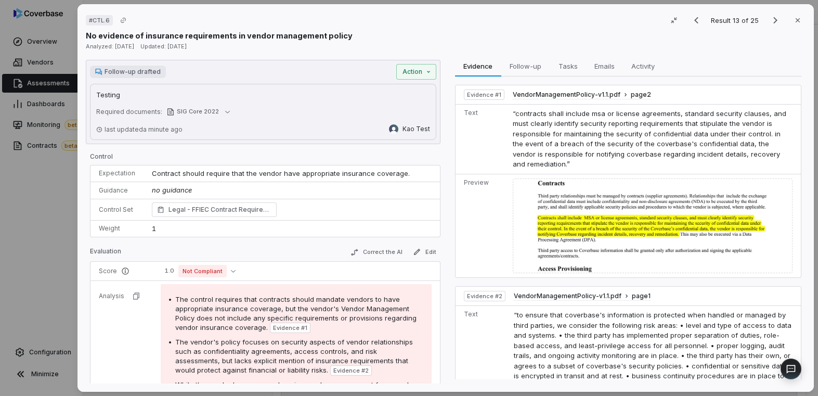
click at [375, 84] on div "Testing Testing Required documents: SIG Core 2022 last updated a minute ago [PE…" at bounding box center [263, 112] width 347 height 56
click at [375, 73] on div "# CTL.6 Result 13 of 25 Close No evidence of insurance requirements in vendor m…" at bounding box center [409, 198] width 818 height 396
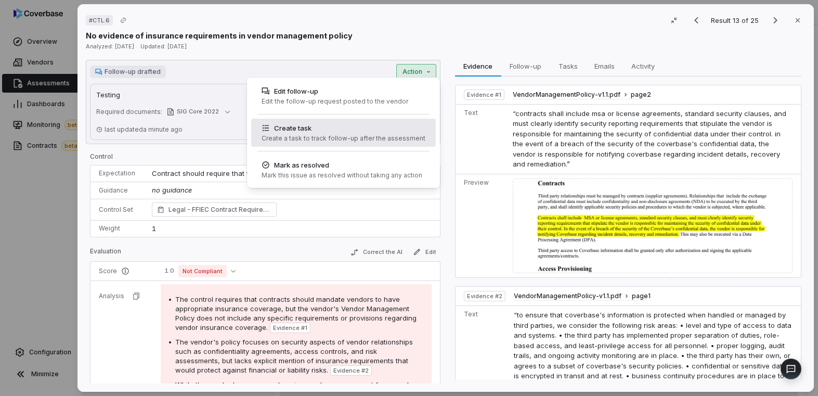
click at [375, 128] on div "Create task" at bounding box center [344, 128] width 164 height 10
type textarea "*"
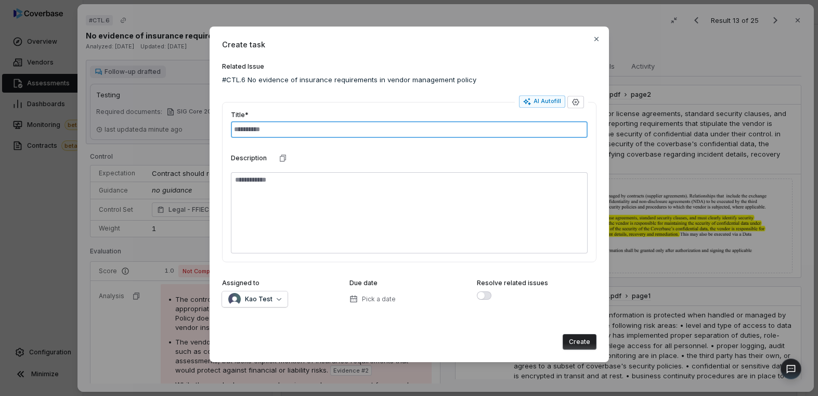
click at [375, 137] on input "text" at bounding box center [409, 129] width 357 height 17
type input "*"
type input "****"
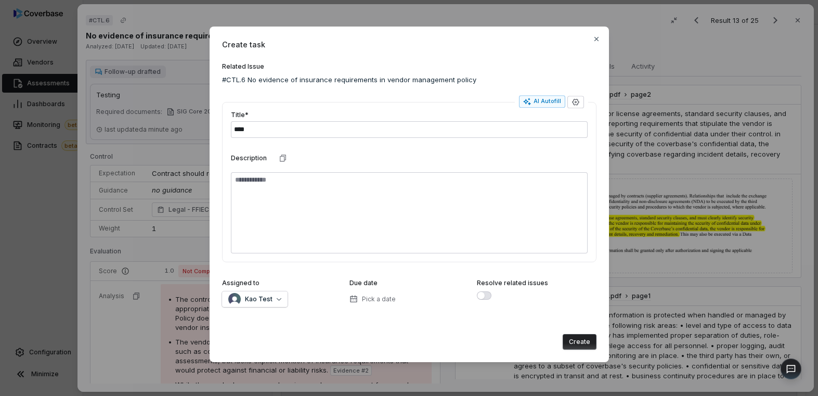
click at [375, 342] on button "Create" at bounding box center [580, 342] width 34 height 16
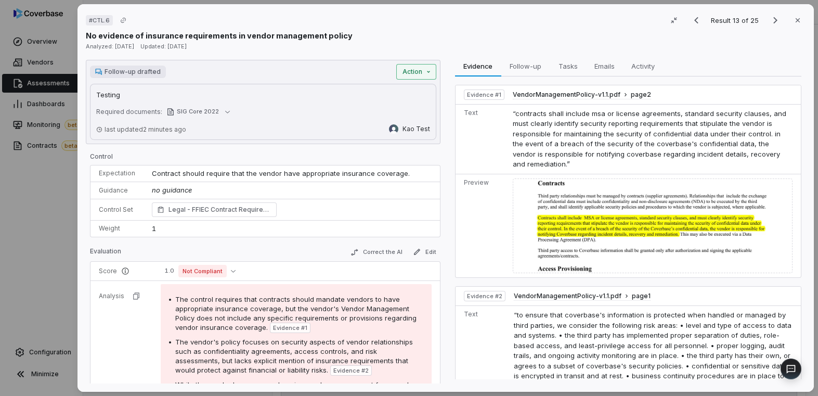
click at [375, 73] on div "# CTL.6 Result 13 of 25 Close No evidence of insurance requirements in vendor m…" at bounding box center [409, 198] width 818 height 396
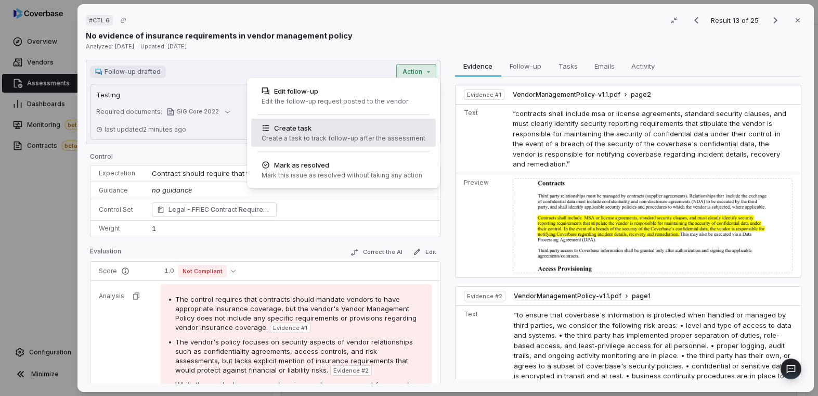
click at [375, 132] on div "Create task" at bounding box center [344, 128] width 164 height 10
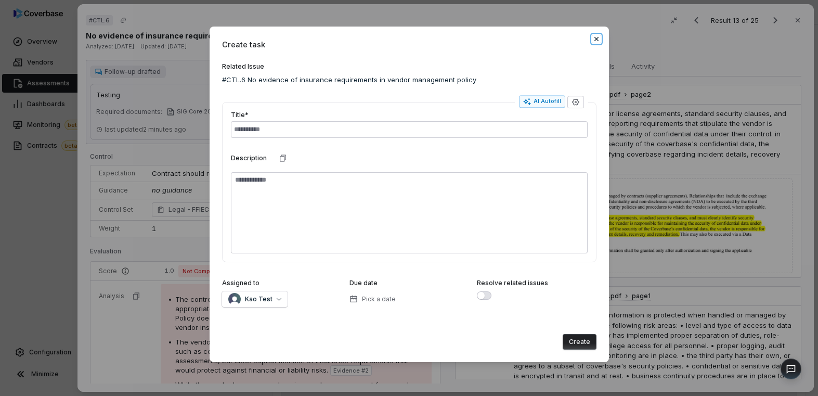
click at [375, 35] on icon "button" at bounding box center [597, 39] width 8 height 8
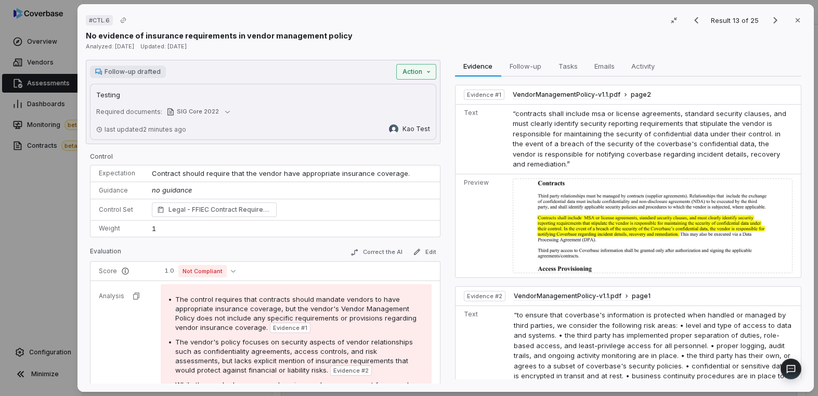
click at [375, 68] on div "# CTL.6 Result 13 of 25 Close No evidence of insurance requirements in vendor m…" at bounding box center [409, 198] width 818 height 396
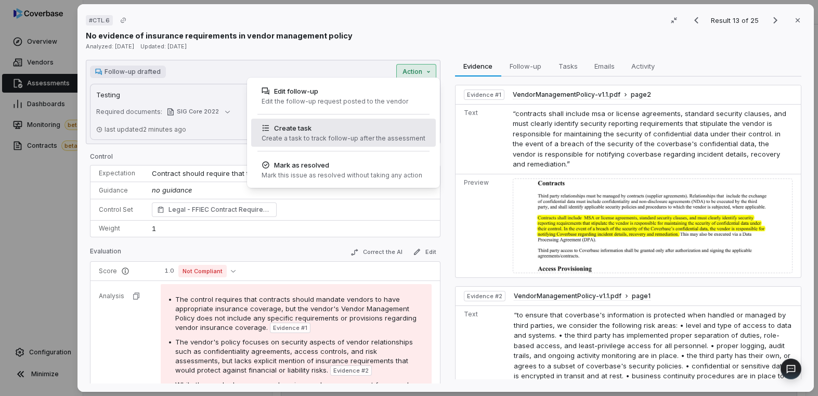
click at [375, 134] on div "Create a task to track follow-up after the assessment" at bounding box center [344, 138] width 164 height 8
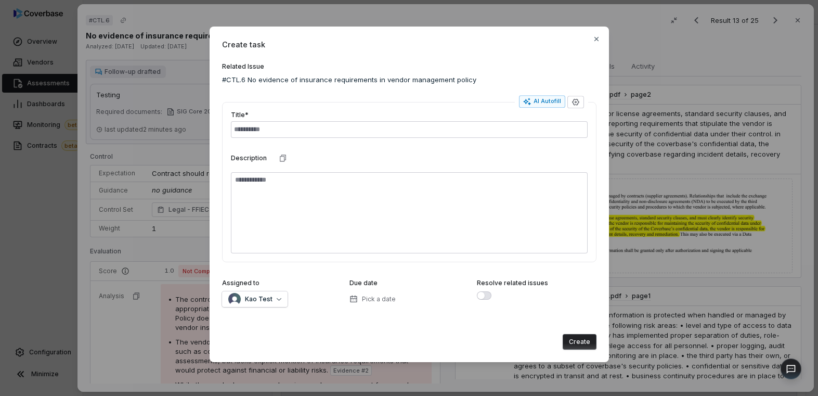
click at [375, 37] on div "Create task Related Issue #CTL.6 No evidence of insurance requirements in vendo…" at bounding box center [410, 195] width 400 height 336
click at [375, 38] on icon "button" at bounding box center [597, 39] width 8 height 8
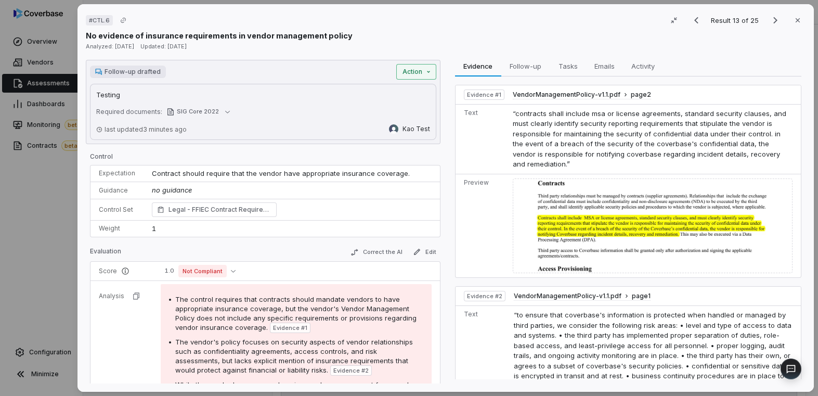
click at [375, 75] on div "# CTL.6 Result 13 of 25 Close No evidence of insurance requirements in vendor m…" at bounding box center [409, 198] width 818 height 396
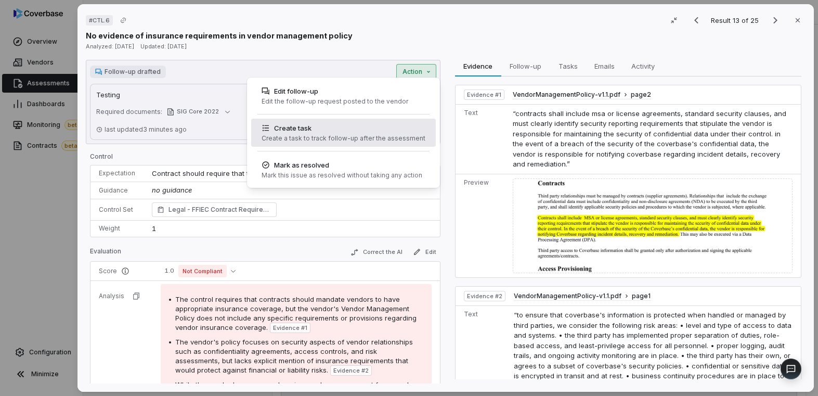
click at [375, 119] on div "Create task Create a task to track follow-up after the assessment" at bounding box center [344, 133] width 172 height 28
type textarea "*"
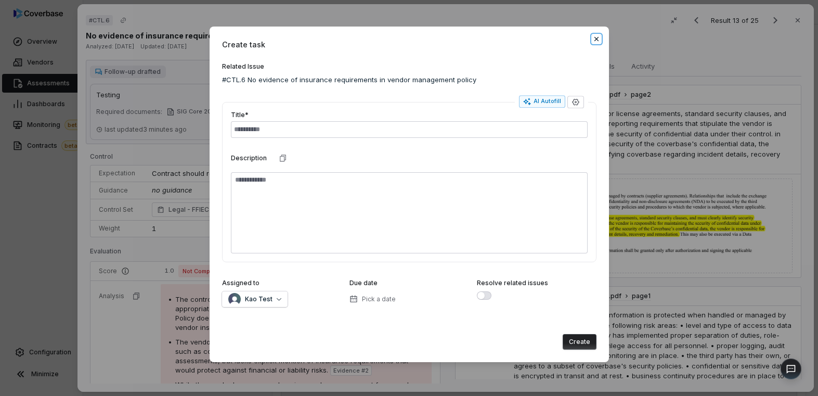
click at [375, 35] on icon "button" at bounding box center [597, 39] width 8 height 8
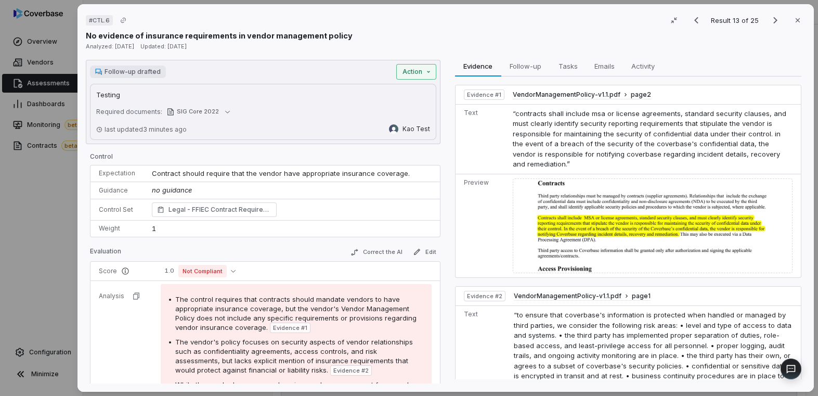
click at [375, 72] on div "# CTL.6 Result 13 of 25 Close No evidence of insurance requirements in vendor m…" at bounding box center [409, 198] width 818 height 396
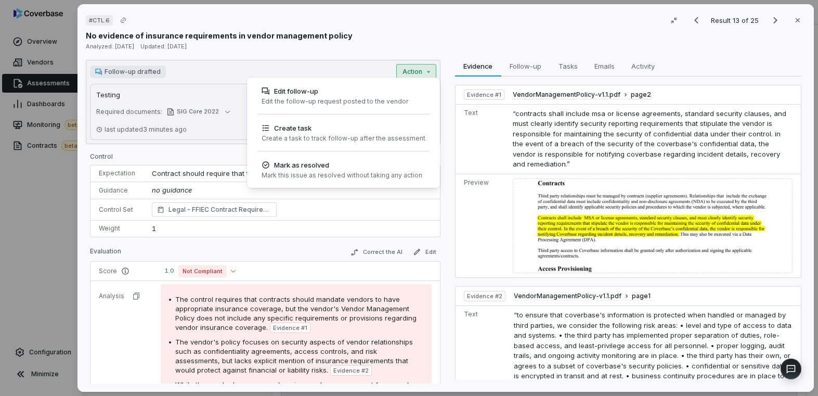
click at [375, 63] on div "# CTL.6 Result 13 of 25 Close No evidence of insurance requirements in vendor m…" at bounding box center [409, 198] width 818 height 396
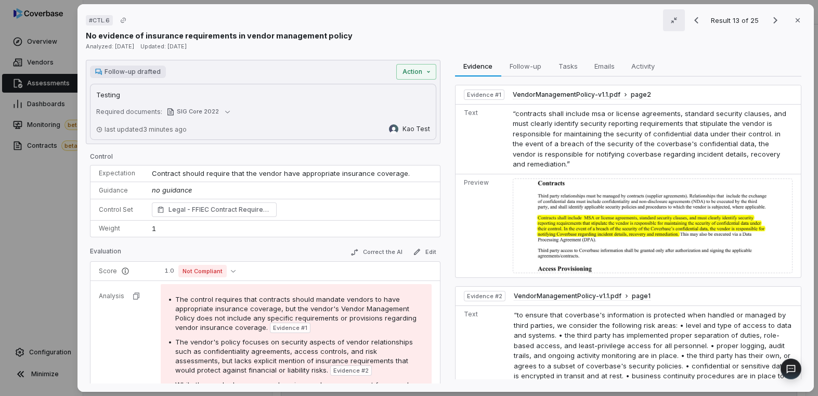
click at [375, 24] on icon "button" at bounding box center [674, 20] width 8 height 8
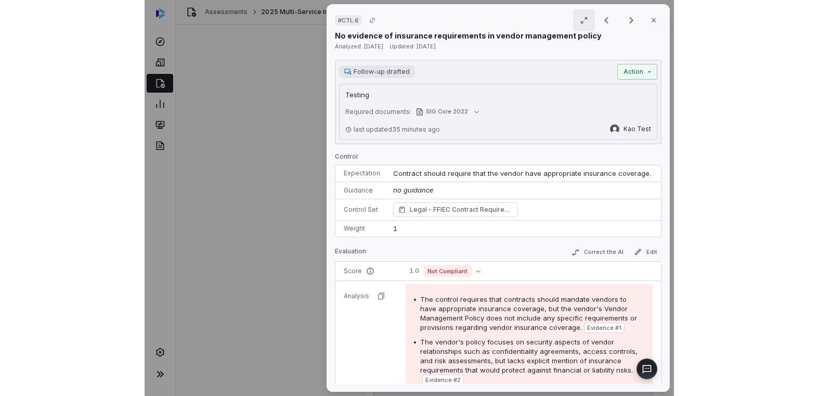
scroll to position [644, 0]
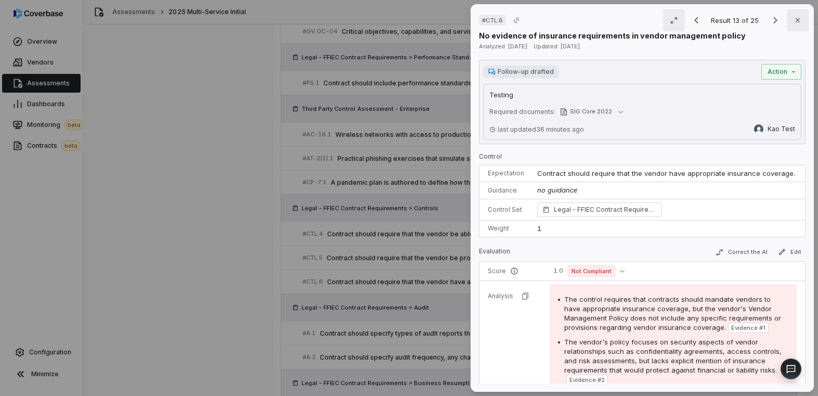
click at [375, 18] on button "Close" at bounding box center [798, 20] width 22 height 22
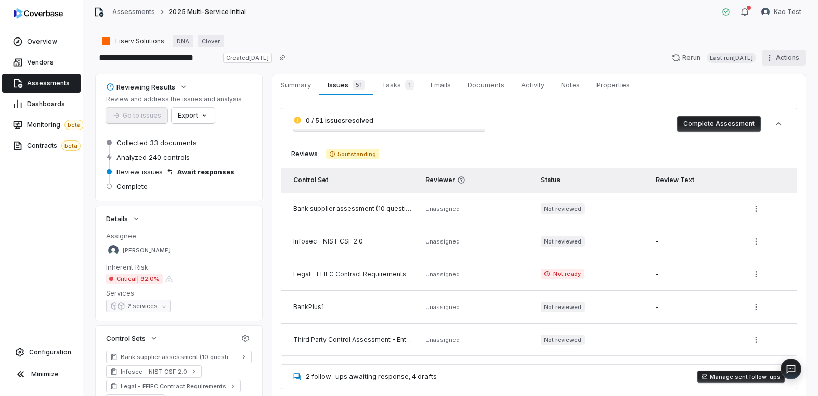
click at [375, 59] on html "**********" at bounding box center [409, 198] width 818 height 396
click at [375, 42] on html "**********" at bounding box center [409, 198] width 818 height 396
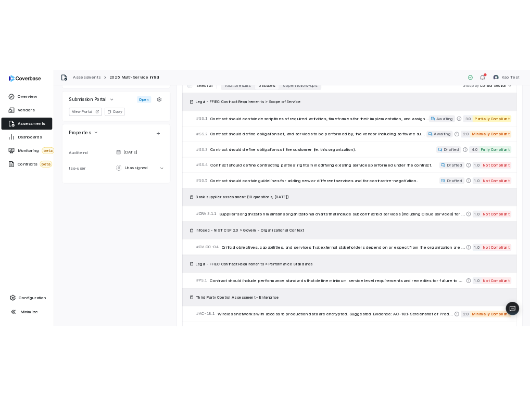
scroll to position [548, 0]
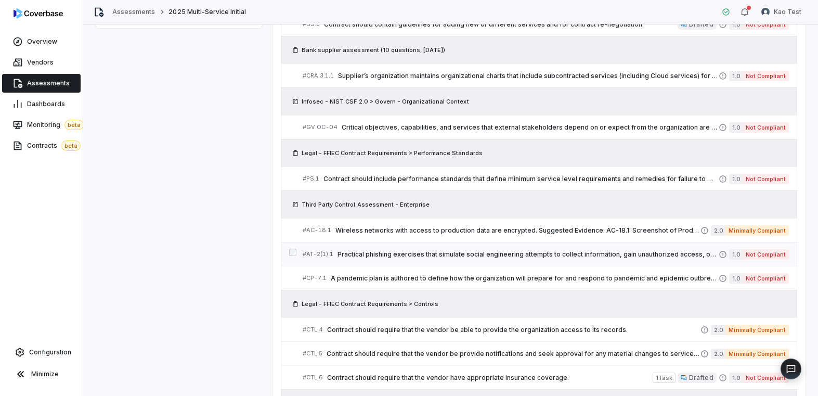
click at [375, 265] on link "# AT-2(1).1 Practical phishing exercises that simulate social engineering attem…" at bounding box center [546, 253] width 487 height 23
